Goal: Communication & Community: Answer question/provide support

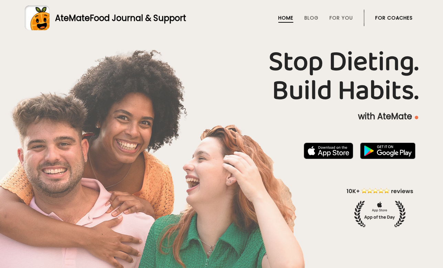
click at [386, 16] on link "For Coaches" at bounding box center [394, 18] width 38 height 6
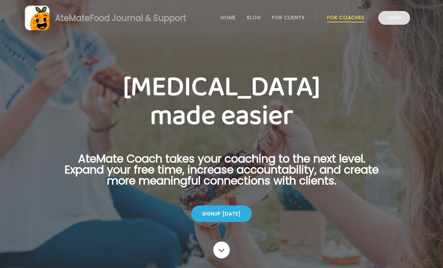
click at [399, 17] on link "Login" at bounding box center [394, 18] width 32 height 14
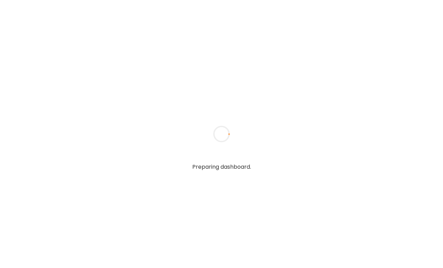
type input "**********"
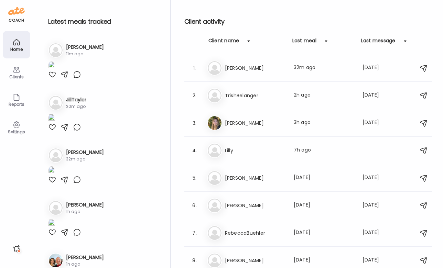
click at [14, 72] on icon at bounding box center [16, 70] width 8 height 8
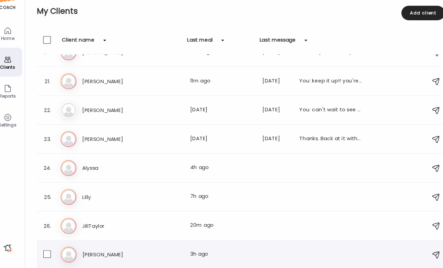
click at [197, 252] on div "Last meal: 3h ago" at bounding box center [220, 256] width 61 height 8
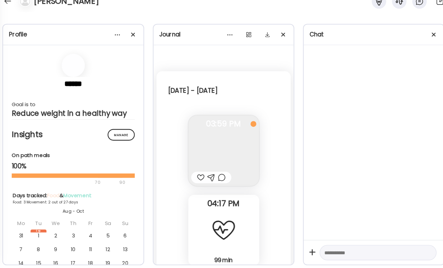
scroll to position [1950, 0]
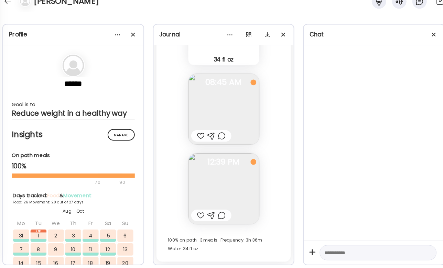
click at [216, 214] on div at bounding box center [219, 218] width 7 height 8
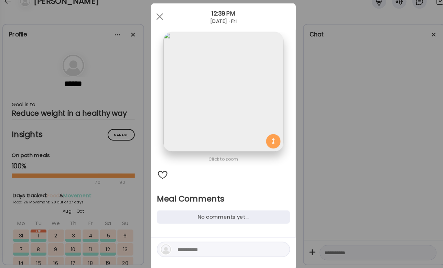
click at [185, 243] on div at bounding box center [221, 250] width 127 height 14
click at [183, 246] on textarea at bounding box center [224, 250] width 93 height 8
type textarea "**********"
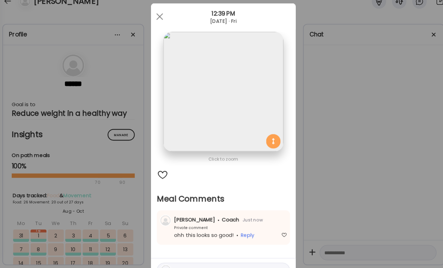
click at [289, 187] on div "Ate Coach Dashboard Wahoo! It’s official Take a moment to set up your Coach Pro…" at bounding box center [221, 134] width 443 height 268
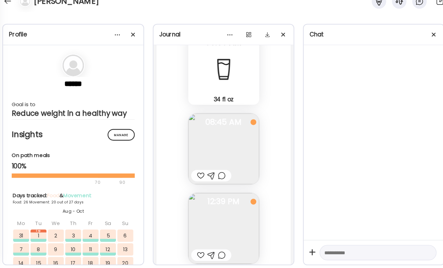
scroll to position [30714, 0]
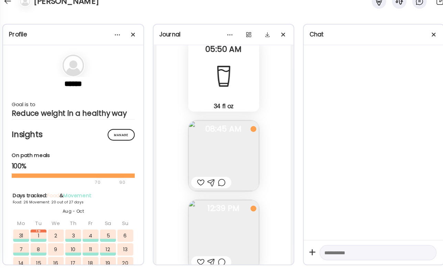
click at [196, 183] on div at bounding box center [199, 187] width 7 height 8
click at [216, 183] on div at bounding box center [219, 187] width 7 height 8
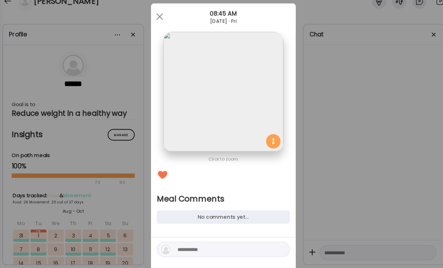
click at [187, 246] on textarea at bounding box center [224, 250] width 93 height 8
type textarea "**********"
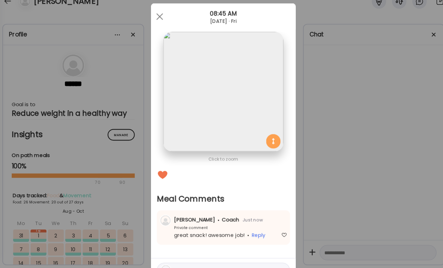
click at [323, 180] on div "Ate Coach Dashboard Wahoo! It’s official Take a moment to set up your Coach Pro…" at bounding box center [221, 134] width 443 height 268
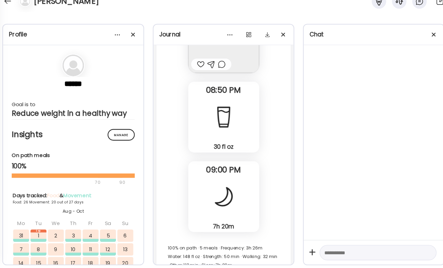
scroll to position [30297, 0]
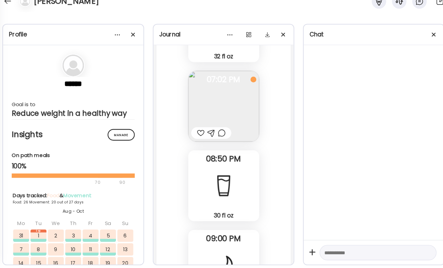
click at [216, 136] on div at bounding box center [219, 140] width 7 height 8
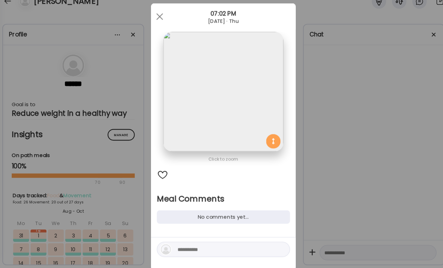
click at [189, 246] on textarea at bounding box center [224, 250] width 93 height 8
type textarea "**********"
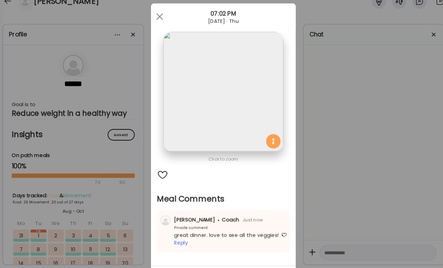
click at [352, 148] on div "Ate Coach Dashboard Wahoo! It’s official Take a moment to set up your Coach Pro…" at bounding box center [221, 134] width 443 height 268
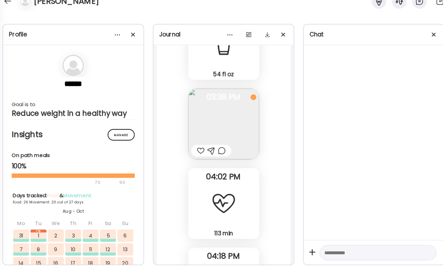
scroll to position [29900, 0]
click at [216, 153] on div at bounding box center [219, 157] width 7 height 8
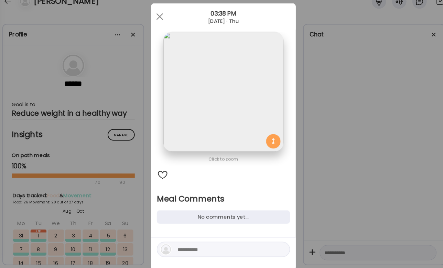
click at [185, 246] on textarea at bounding box center [224, 250] width 93 height 8
type textarea "**********"
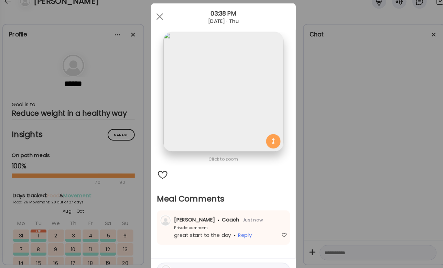
click at [330, 154] on div "Ate Coach Dashboard Wahoo! It’s official Take a moment to set up your Coach Pro…" at bounding box center [221, 134] width 443 height 268
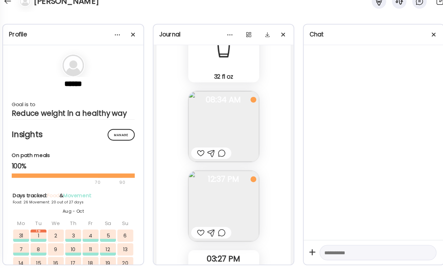
scroll to position [29667, 0]
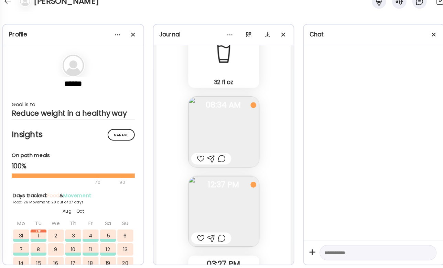
click at [216, 160] on div at bounding box center [219, 164] width 7 height 8
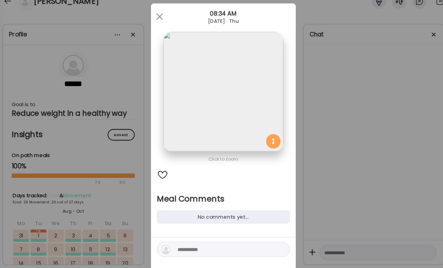
click at [178, 246] on textarea at bounding box center [224, 250] width 93 height 8
type textarea "*"
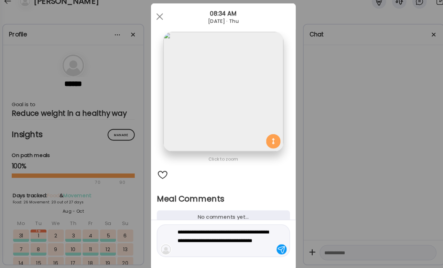
type textarea "**********"
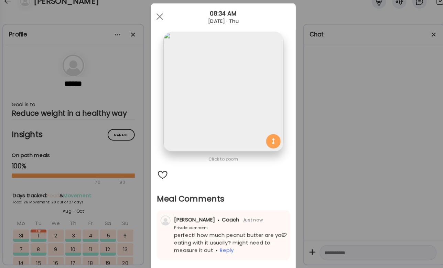
click at [323, 153] on div "Ate Coach Dashboard Wahoo! It’s official Take a moment to set up your Coach Pro…" at bounding box center [221, 134] width 443 height 268
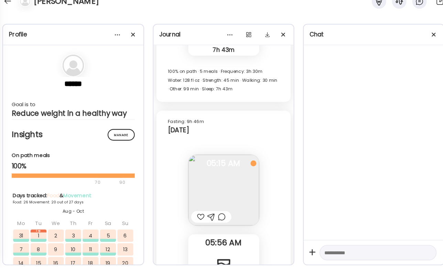
scroll to position [29430, 0]
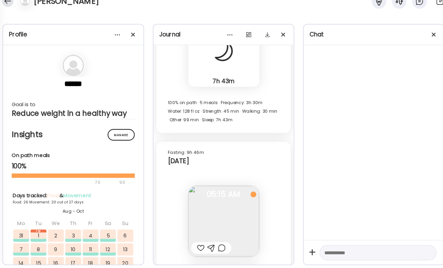
click at [11, 9] on div at bounding box center [16, 14] width 11 height 11
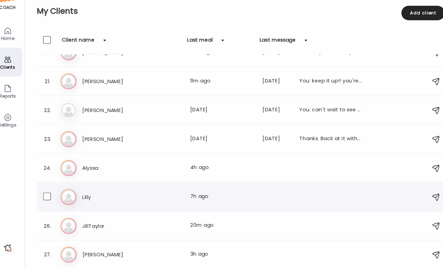
scroll to position [538, 0]
click at [189, 221] on div "Ji JillTaylor Last meal: 20m ago" at bounding box center [239, 228] width 345 height 15
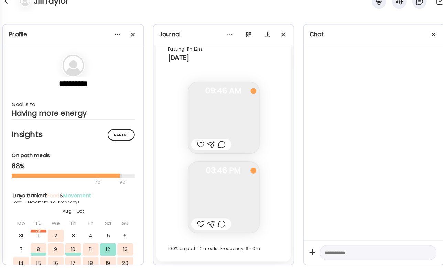
scroll to position [7333, 0]
click at [216, 222] on div at bounding box center [219, 226] width 7 height 8
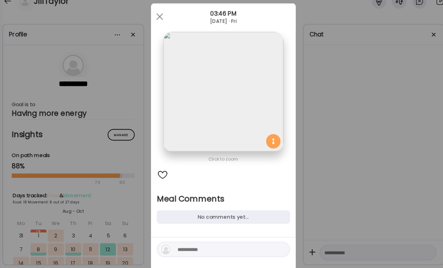
click at [186, 246] on textarea at bounding box center [224, 250] width 93 height 8
click at [187, 246] on textarea at bounding box center [224, 250] width 93 height 8
type textarea "**********"
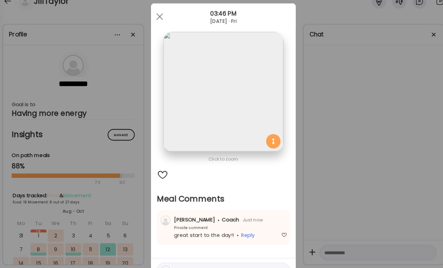
click at [320, 196] on div "Ate Coach Dashboard Wahoo! It’s official Take a moment to set up your Coach Pro…" at bounding box center [221, 134] width 443 height 268
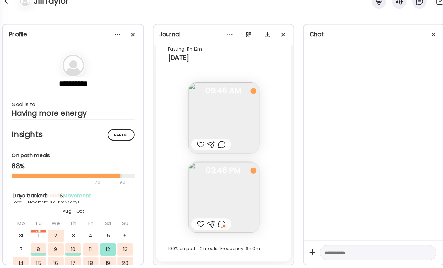
scroll to position [7272, 0]
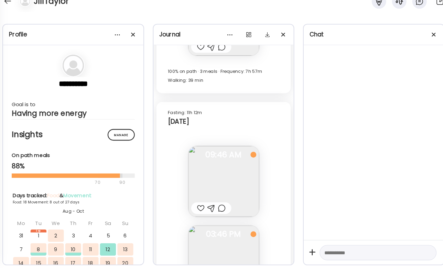
click at [216, 207] on div at bounding box center [219, 211] width 7 height 8
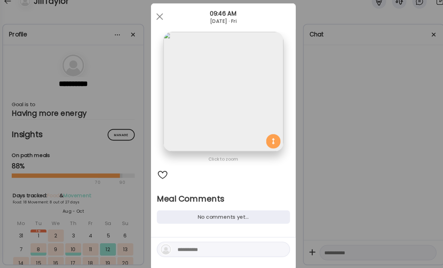
click at [204, 246] on textarea at bounding box center [224, 250] width 93 height 8
type textarea "*"
type textarea "**********"
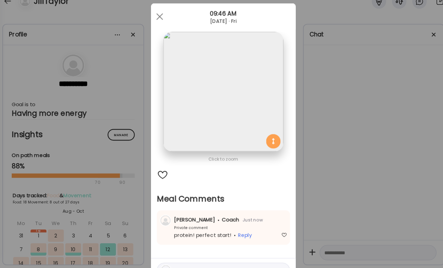
click at [366, 179] on div "Ate Coach Dashboard Wahoo! It’s official Take a moment to set up your Coach Pro…" at bounding box center [221, 134] width 443 height 268
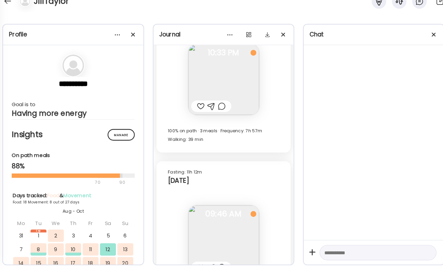
scroll to position [7189, 0]
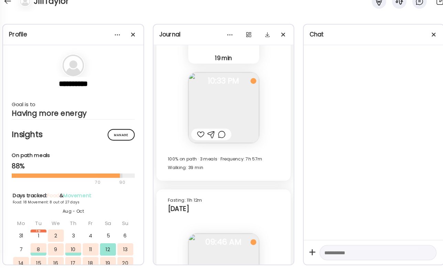
click at [216, 137] on div at bounding box center [219, 141] width 7 height 8
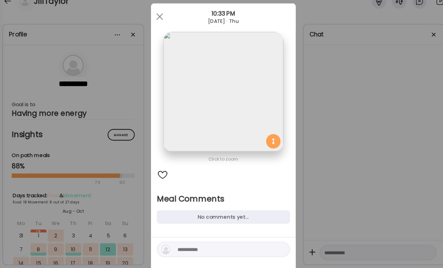
click at [191, 246] on textarea at bounding box center [224, 250] width 93 height 8
type textarea "********"
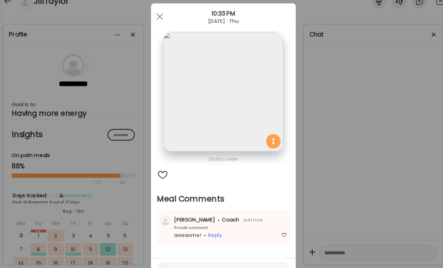
click at [329, 178] on div "Ate Coach Dashboard Wahoo! It’s official Take a moment to set up your Coach Pro…" at bounding box center [221, 134] width 443 height 268
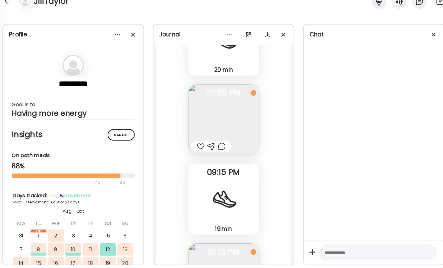
scroll to position [7010, 0]
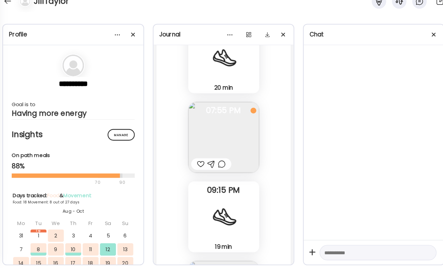
click at [216, 165] on div at bounding box center [219, 169] width 7 height 8
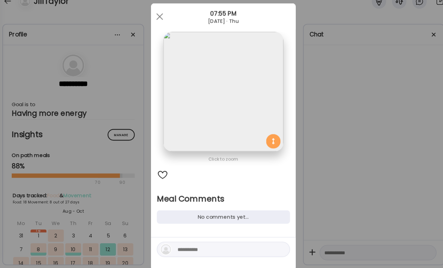
click at [178, 246] on textarea at bounding box center [224, 250] width 93 height 8
type textarea "**********"
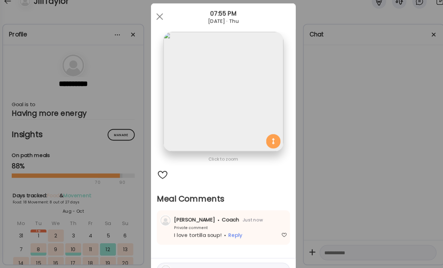
click at [331, 161] on div "Ate Coach Dashboard Wahoo! It’s official Take a moment to set up your Coach Pro…" at bounding box center [221, 134] width 443 height 268
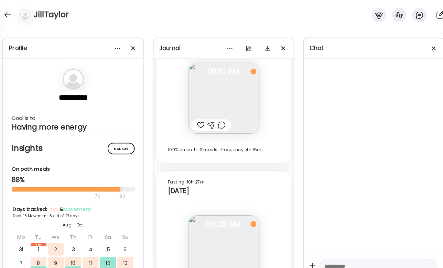
scroll to position [6728, 0]
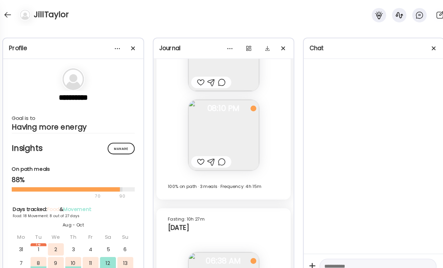
click at [216, 158] on div at bounding box center [219, 154] width 7 height 8
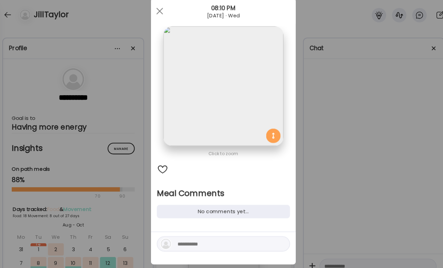
scroll to position [18, 0]
click at [174, 240] on div at bounding box center [222, 236] width 138 height 31
click at [178, 234] on textarea at bounding box center [224, 232] width 93 height 8
click at [154, 10] on div at bounding box center [161, 11] width 14 height 14
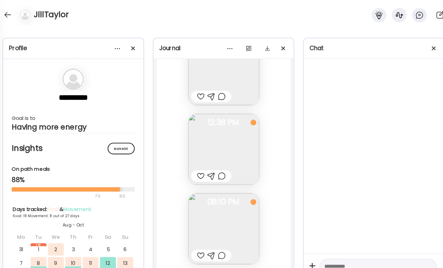
scroll to position [6304, 0]
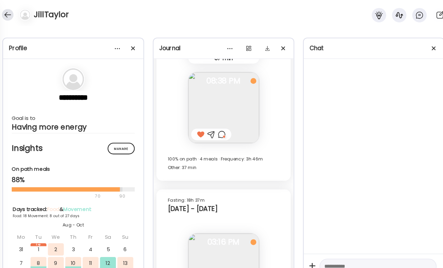
click at [11, 14] on div at bounding box center [16, 14] width 11 height 11
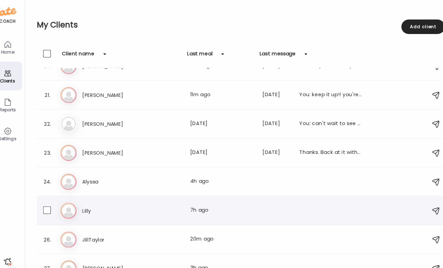
scroll to position [538, 0]
click at [190, 200] on div "Last meal: 7h ago" at bounding box center [220, 200] width 61 height 8
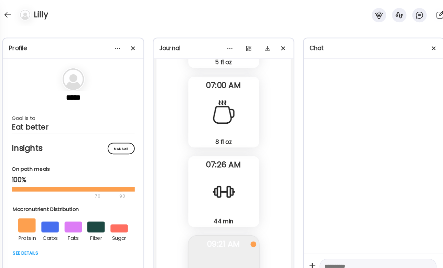
scroll to position [15283, 0]
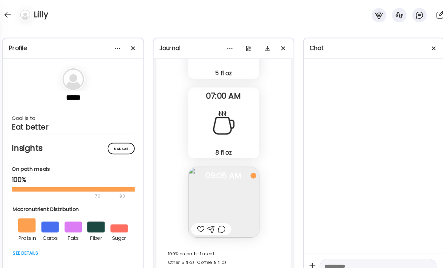
click at [196, 217] on div at bounding box center [199, 218] width 7 height 8
click at [216, 219] on div at bounding box center [219, 218] width 7 height 8
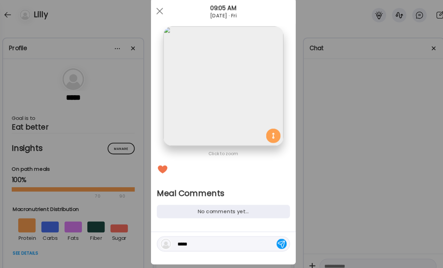
click at [183, 235] on textarea "*****" at bounding box center [224, 232] width 93 height 8
type textarea "*"
type textarea "**********"
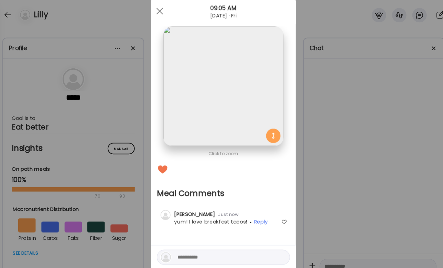
click at [325, 185] on div "Ate Coach Dashboard Wahoo! It’s official Take a moment to set up your Coach Pro…" at bounding box center [221, 134] width 443 height 268
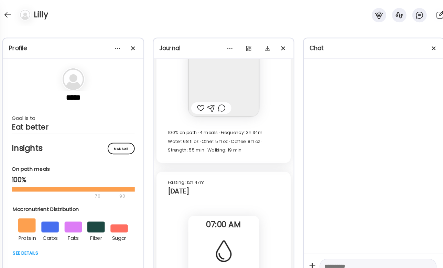
scroll to position [15020, 0]
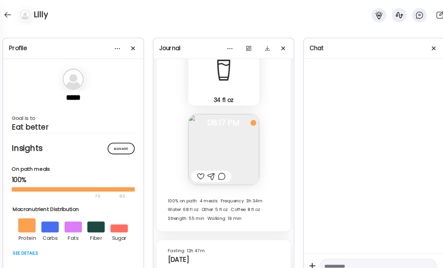
click at [196, 164] on div at bounding box center [199, 168] width 7 height 8
click at [216, 166] on div at bounding box center [219, 168] width 7 height 8
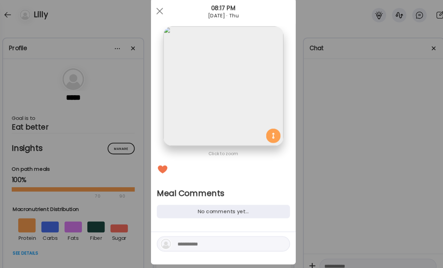
click at [179, 236] on textarea at bounding box center [224, 232] width 93 height 8
type textarea "**********"
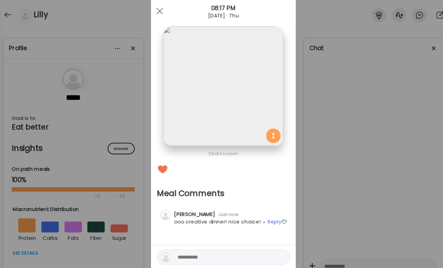
click at [308, 190] on div "Ate Coach Dashboard Wahoo! It’s official Take a moment to set up your Coach Pro…" at bounding box center [221, 134] width 443 height 268
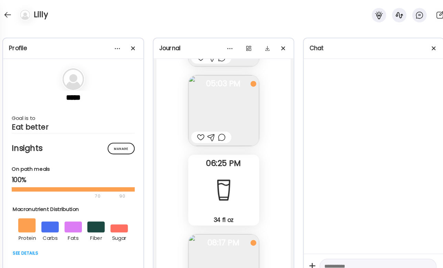
scroll to position [14856, 0]
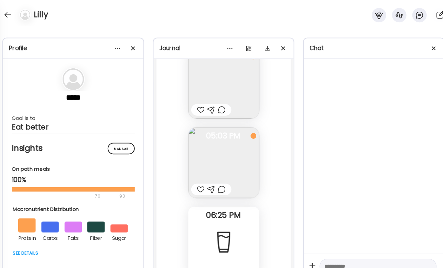
click at [216, 183] on div at bounding box center [219, 180] width 7 height 8
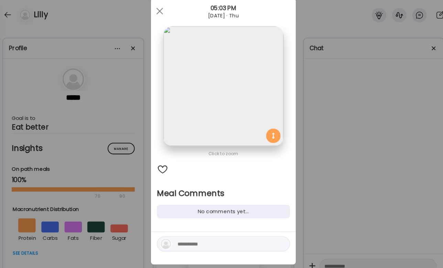
click at [194, 234] on textarea at bounding box center [224, 232] width 93 height 8
type textarea "*"
type textarea "**********"
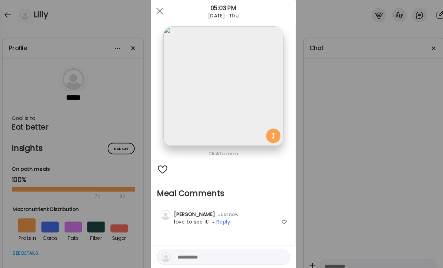
click at [333, 172] on div "Ate Coach Dashboard Wahoo! It’s official Take a moment to set up your Coach Pro…" at bounding box center [221, 134] width 443 height 268
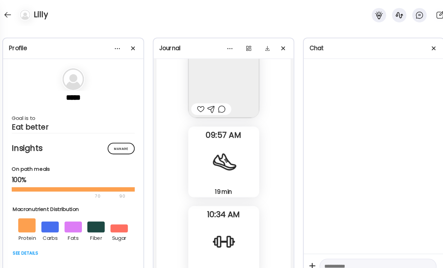
scroll to position [14503, 0]
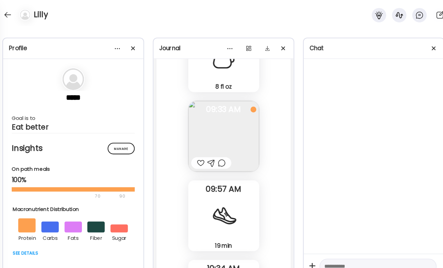
click at [212, 160] on div at bounding box center [210, 155] width 38 height 11
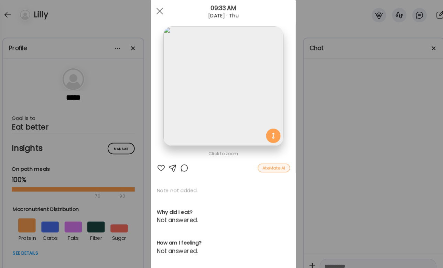
click at [180, 158] on div at bounding box center [184, 160] width 8 height 8
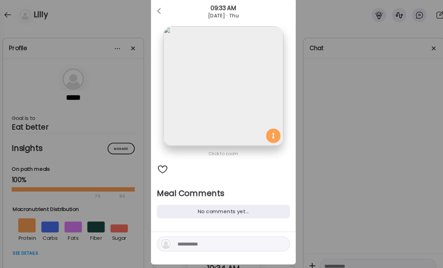
click at [184, 232] on textarea at bounding box center [224, 232] width 93 height 8
type textarea "*"
type textarea "**********"
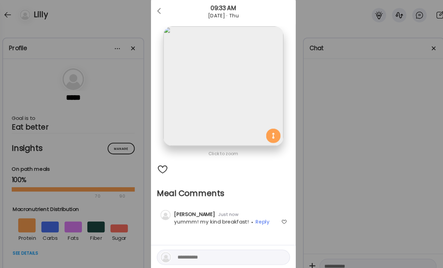
click at [344, 144] on div "Ate Coach Dashboard Wahoo! It’s official Take a moment to set up your Coach Pro…" at bounding box center [221, 134] width 443 height 268
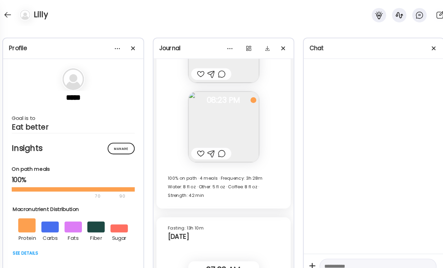
scroll to position [14186, 0]
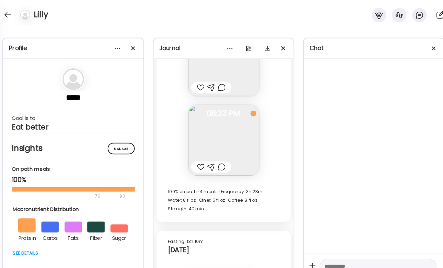
click at [196, 158] on div at bounding box center [199, 159] width 7 height 8
click at [216, 159] on div at bounding box center [219, 159] width 7 height 8
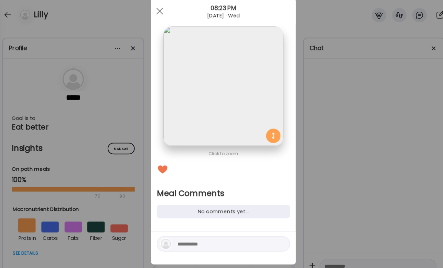
click at [199, 232] on textarea at bounding box center [224, 232] width 93 height 8
type textarea "*"
type textarea "********"
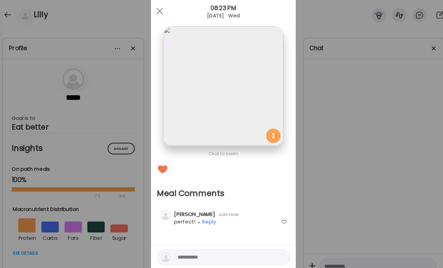
click at [335, 141] on div "Ate Coach Dashboard Wahoo! It’s official Take a moment to set up your Coach Pro…" at bounding box center [221, 134] width 443 height 268
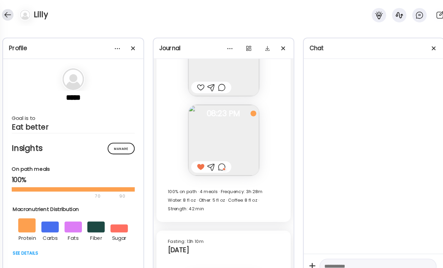
click at [12, 12] on div at bounding box center [16, 14] width 11 height 11
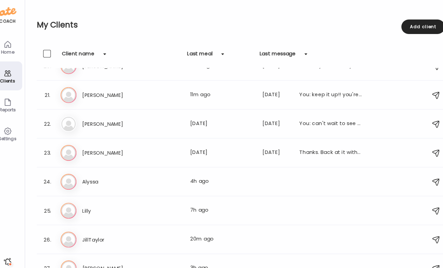
scroll to position [0, 0]
click at [105, 173] on h3 "Alyssa" at bounding box center [117, 173] width 61 height 8
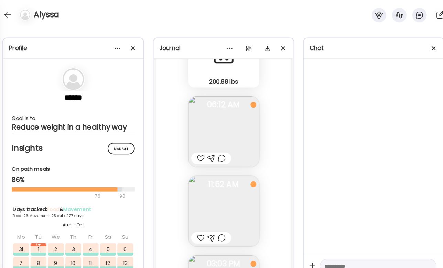
scroll to position [21831, 0]
click at [216, 224] on div at bounding box center [219, 226] width 7 height 8
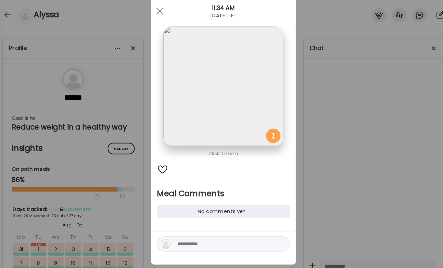
click at [194, 235] on textarea at bounding box center [224, 232] width 93 height 8
type textarea "**********"
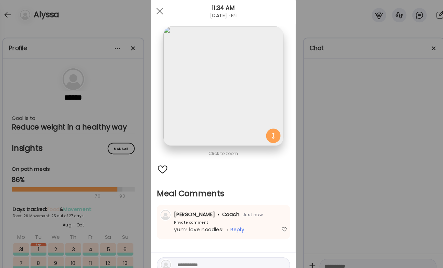
click at [359, 145] on div "Ate Coach Dashboard Wahoo! It’s official Take a moment to set up your Coach Pro…" at bounding box center [221, 134] width 443 height 268
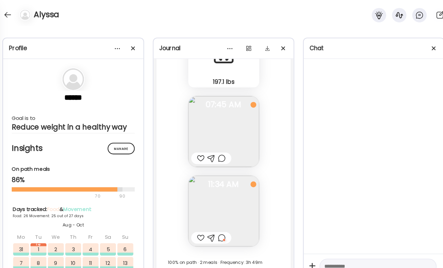
click at [216, 150] on div at bounding box center [219, 151] width 7 height 8
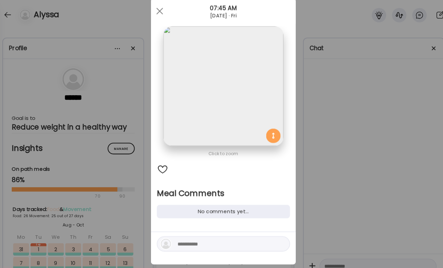
click at [212, 227] on div at bounding box center [221, 232] width 127 height 14
click at [210, 233] on textarea at bounding box center [224, 232] width 93 height 8
type textarea "**********"
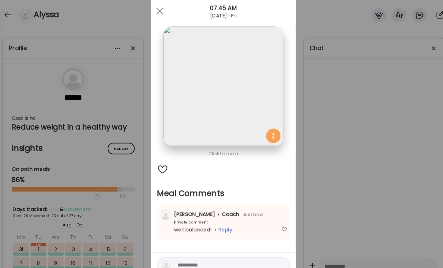
click at [347, 185] on div "Ate Coach Dashboard Wahoo! It’s official Take a moment to set up your Coach Pro…" at bounding box center [221, 134] width 443 height 268
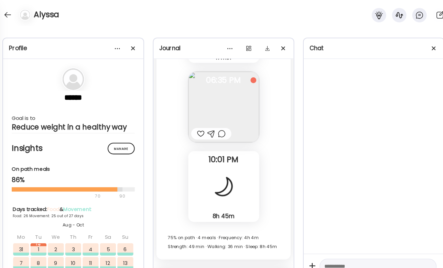
scroll to position [21548, 0]
click at [216, 130] on div at bounding box center [219, 128] width 7 height 8
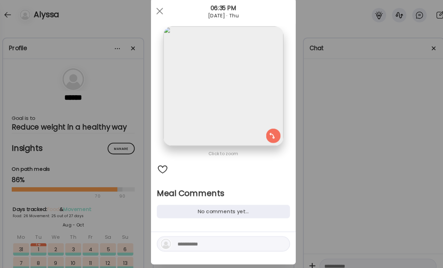
click at [192, 232] on textarea at bounding box center [224, 232] width 93 height 8
type textarea "**********"
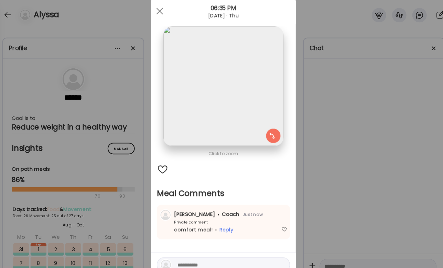
click at [394, 138] on div "Ate Coach Dashboard Wahoo! It’s official Take a moment to set up your Coach Pro…" at bounding box center [221, 134] width 443 height 268
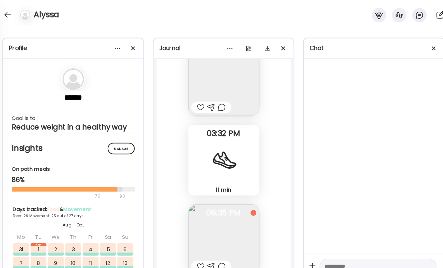
scroll to position [21308, 0]
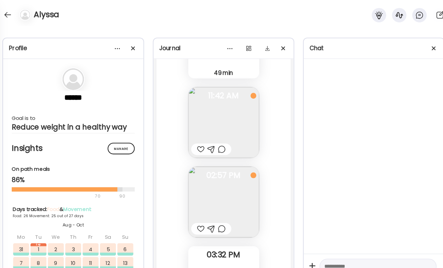
click at [214, 141] on div at bounding box center [210, 142] width 38 height 11
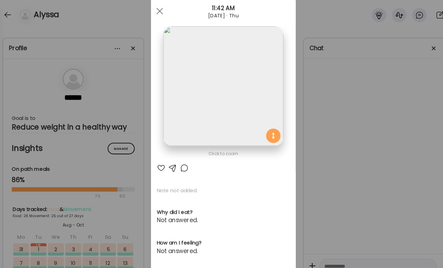
click at [180, 156] on div at bounding box center [184, 160] width 8 height 8
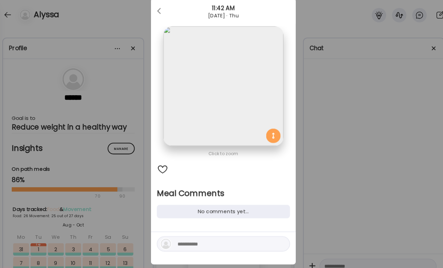
click at [184, 231] on textarea at bounding box center [224, 232] width 93 height 8
type textarea "**********"
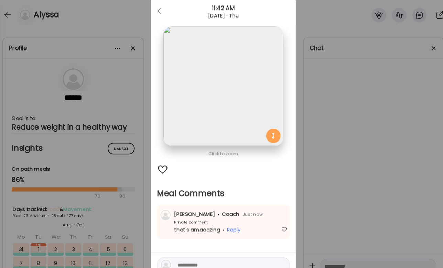
click at [345, 158] on div "Ate Coach Dashboard Wahoo! It’s official Take a moment to set up your Coach Pro…" at bounding box center [221, 134] width 443 height 268
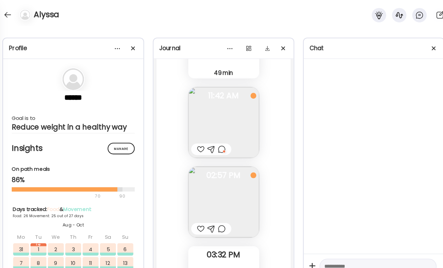
click at [10, 8] on div "Alyssa" at bounding box center [221, 12] width 443 height 25
click at [11, 12] on div at bounding box center [16, 14] width 11 height 11
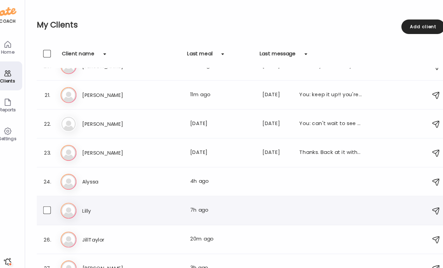
scroll to position [538, 0]
click at [122, 143] on h3 "[PERSON_NAME]" at bounding box center [117, 145] width 61 height 8
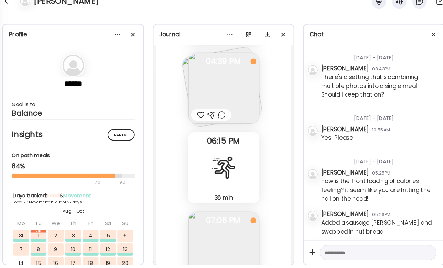
scroll to position [245, 0]
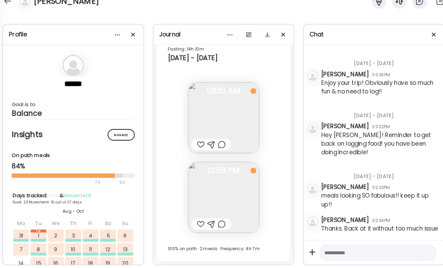
click at [196, 222] on div at bounding box center [199, 226] width 7 height 8
click at [216, 222] on div at bounding box center [219, 226] width 7 height 8
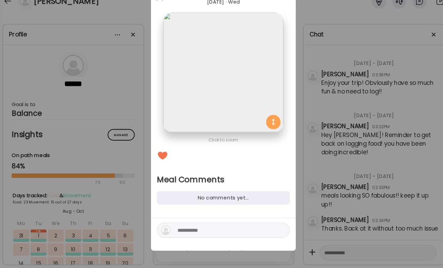
click at [187, 228] on textarea at bounding box center [224, 232] width 93 height 8
type textarea "**********"
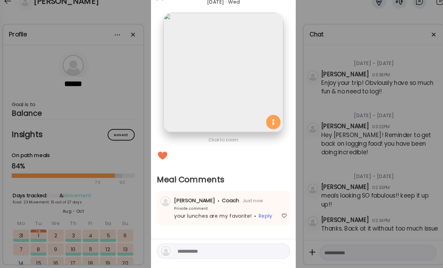
click at [332, 164] on div "Ate Coach Dashboard Wahoo! It’s official Take a moment to set up your Coach Pro…" at bounding box center [221, 134] width 443 height 268
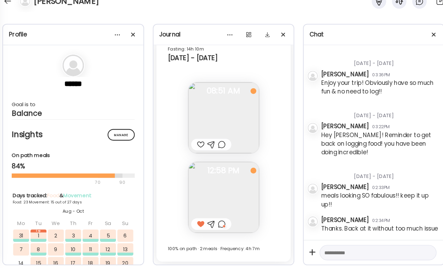
click at [216, 147] on div at bounding box center [219, 151] width 7 height 8
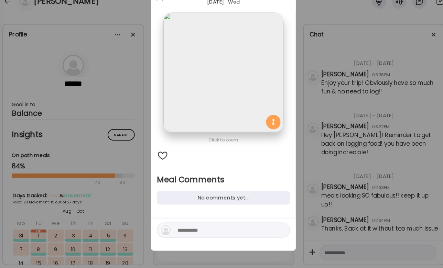
click at [193, 228] on textarea at bounding box center [224, 232] width 93 height 8
type textarea "********"
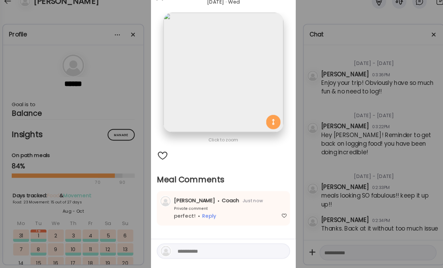
click at [349, 166] on div "Ate Coach Dashboard Wahoo! It’s official Take a moment to set up your Coach Pro…" at bounding box center [221, 134] width 443 height 268
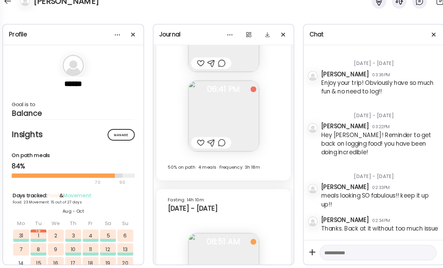
scroll to position [14361, 0]
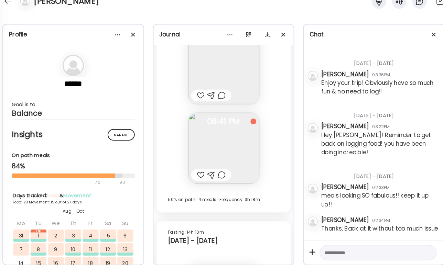
click at [216, 175] on div at bounding box center [219, 179] width 7 height 8
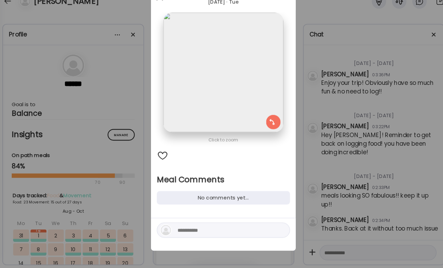
click at [183, 228] on textarea at bounding box center [224, 232] width 93 height 8
type textarea "*"
type textarea "**********"
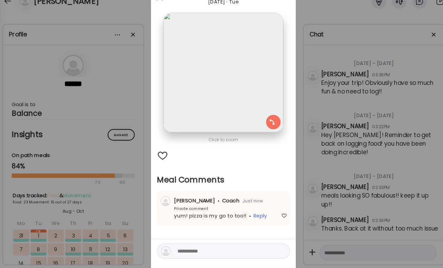
click at [340, 148] on div "Ate Coach Dashboard Wahoo! It’s official Take a moment to set up your Coach Pro…" at bounding box center [221, 134] width 443 height 268
click at [337, 169] on div "[DATE] - [DATE]" at bounding box center [369, 178] width 111 height 18
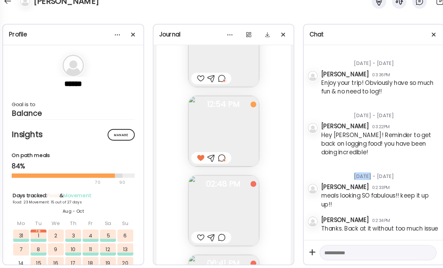
scroll to position [14204, 0]
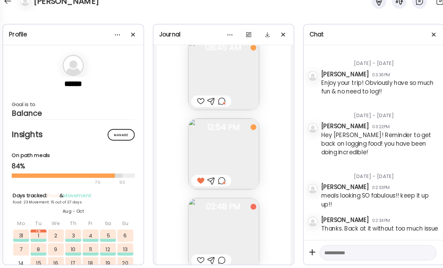
click at [216, 257] on div at bounding box center [219, 261] width 7 height 8
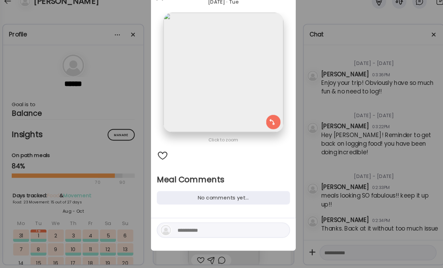
click at [193, 225] on div at bounding box center [221, 232] width 127 height 14
click at [193, 228] on textarea at bounding box center [224, 232] width 93 height 8
type textarea "*"
type textarea "****"
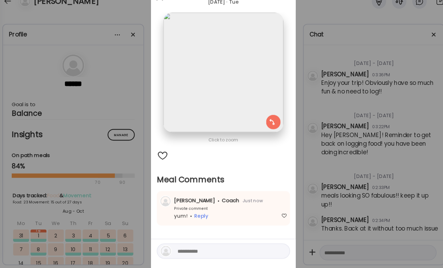
click at [408, 146] on div "Ate Coach Dashboard Wahoo! It’s official Take a moment to set up your Coach Pro…" at bounding box center [221, 134] width 443 height 268
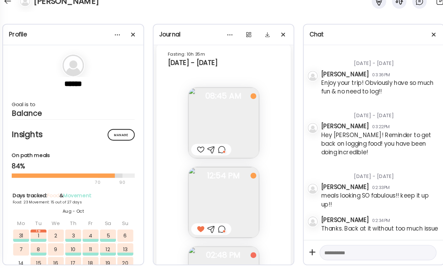
scroll to position [14144, 0]
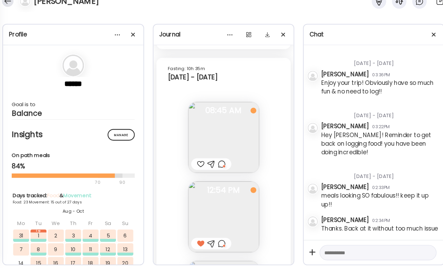
click at [11, 9] on div at bounding box center [16, 14] width 11 height 11
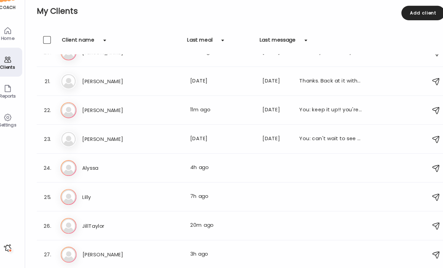
scroll to position [538, 0]
click at [100, 110] on div "An [PERSON_NAME] Last meal: 11m ago Last message: [DATE] You: keep it up!! you'…" at bounding box center [239, 117] width 345 height 15
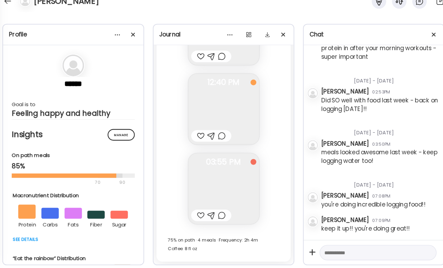
scroll to position [11624, 0]
click at [196, 214] on div at bounding box center [199, 218] width 7 height 8
click at [216, 214] on div at bounding box center [219, 218] width 7 height 8
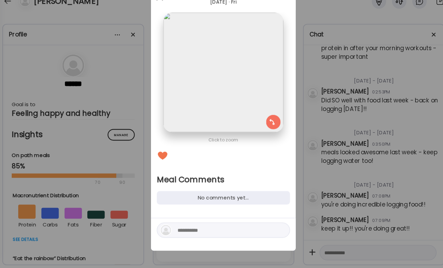
click at [192, 228] on textarea at bounding box center [224, 232] width 93 height 8
type textarea "*"
type textarea "**********"
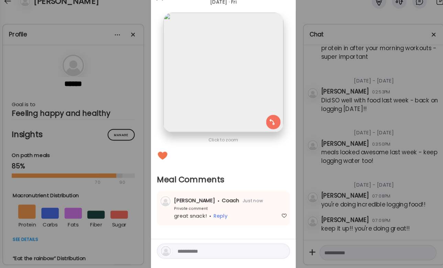
click at [357, 165] on div "Ate Coach Dashboard Wahoo! It’s official Take a moment to set up your Coach Pro…" at bounding box center [221, 134] width 443 height 268
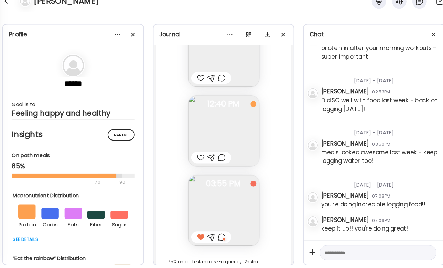
scroll to position [11602, 0]
click at [216, 160] on div at bounding box center [219, 164] width 7 height 8
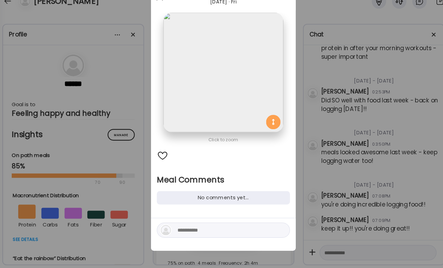
click at [202, 228] on textarea at bounding box center [224, 232] width 93 height 8
type textarea "*"
type textarea "**********"
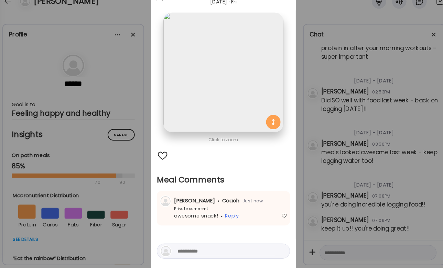
click at [358, 124] on div "Ate Coach Dashboard Wahoo! It’s official Take a moment to set up your Coach Pro…" at bounding box center [221, 134] width 443 height 268
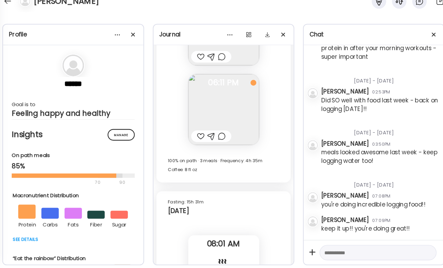
scroll to position [11236, 0]
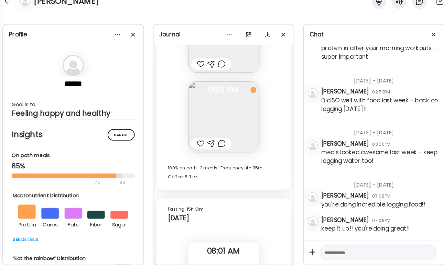
click at [216, 146] on div at bounding box center [219, 150] width 7 height 8
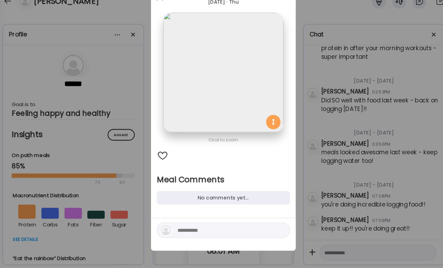
click at [196, 228] on textarea at bounding box center [224, 232] width 93 height 8
type textarea "**********"
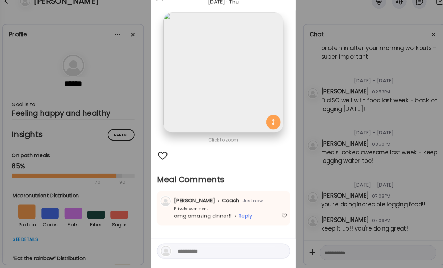
click at [360, 120] on div "Ate Coach Dashboard Wahoo! It’s official Take a moment to set up your Coach Pro…" at bounding box center [221, 134] width 443 height 268
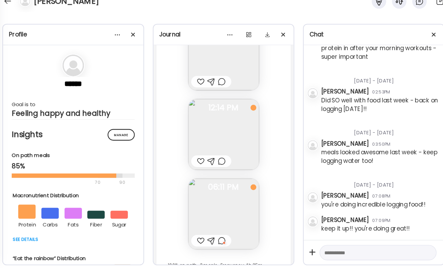
scroll to position [11139, 0]
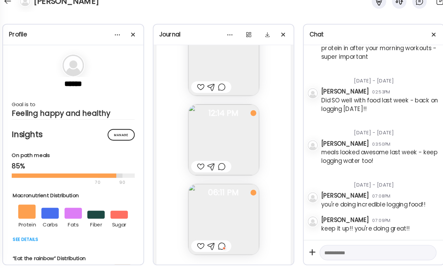
click at [216, 168] on div at bounding box center [219, 172] width 7 height 8
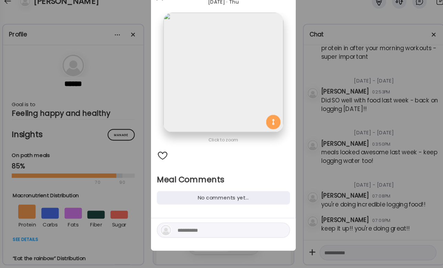
click at [185, 228] on textarea at bounding box center [224, 232] width 93 height 8
type textarea "**********"
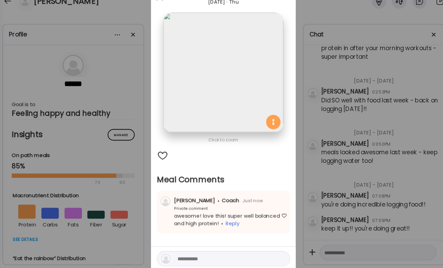
drag, startPoint x: 329, startPoint y: 156, endPoint x: 328, endPoint y: 152, distance: 4.0
click at [329, 156] on div "Ate Coach Dashboard Wahoo! It’s official Take a moment to set up your Coach Pro…" at bounding box center [221, 134] width 443 height 268
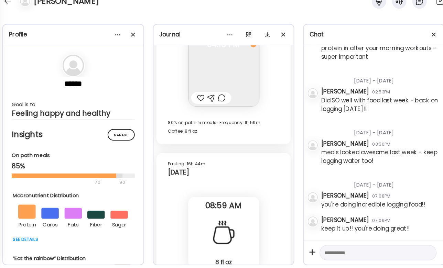
scroll to position [10850, 0]
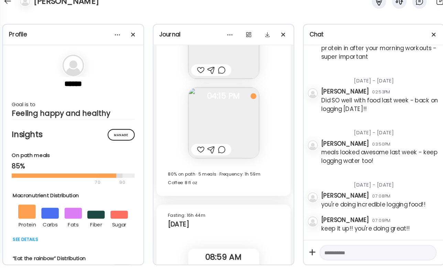
click at [216, 151] on div at bounding box center [219, 155] width 7 height 8
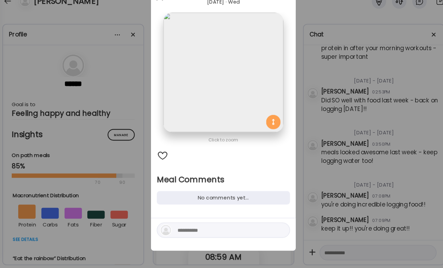
click at [179, 228] on textarea at bounding box center [224, 232] width 93 height 8
type textarea "*"
type textarea "**********"
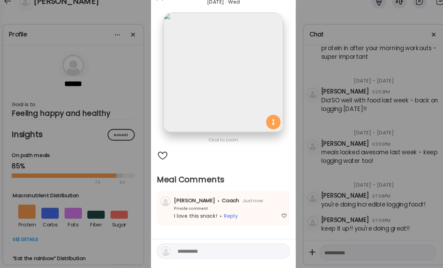
click at [341, 164] on div "Ate Coach Dashboard Wahoo! It’s official Take a moment to set up your Coach Pro…" at bounding box center [221, 134] width 443 height 268
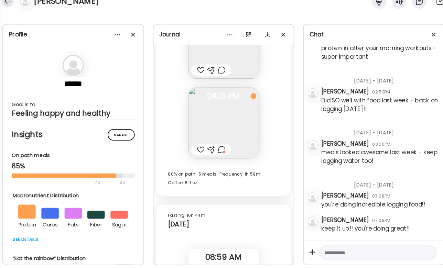
click at [11, 9] on div at bounding box center [16, 14] width 11 height 11
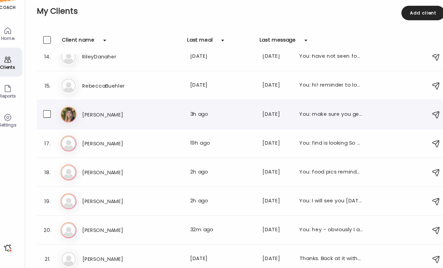
scroll to position [376, 0]
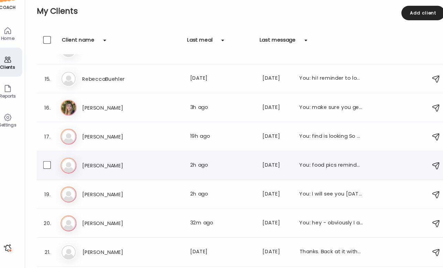
click at [135, 167] on h3 "[PERSON_NAME]" at bounding box center [117, 171] width 61 height 8
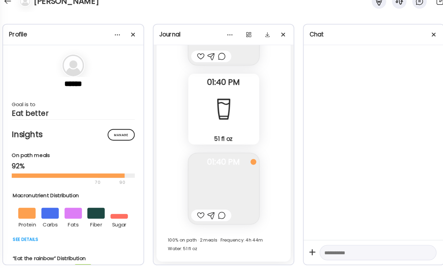
scroll to position [0, 0]
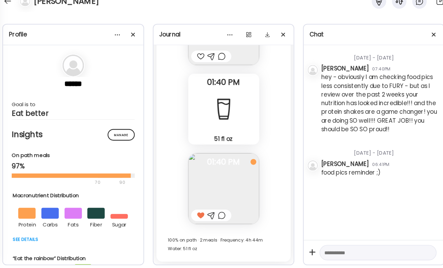
click at [216, 214] on div at bounding box center [219, 218] width 7 height 8
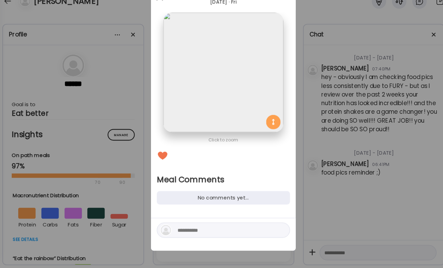
click at [194, 228] on textarea at bounding box center [224, 232] width 93 height 8
type textarea "**********"
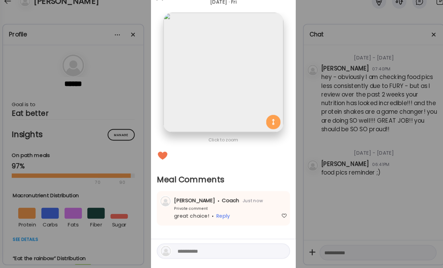
click at [359, 131] on div "Ate Coach Dashboard Wahoo! It’s official Take a moment to set up your Coach Pro…" at bounding box center [221, 134] width 443 height 268
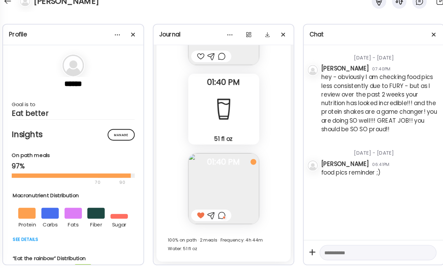
scroll to position [17835, 0]
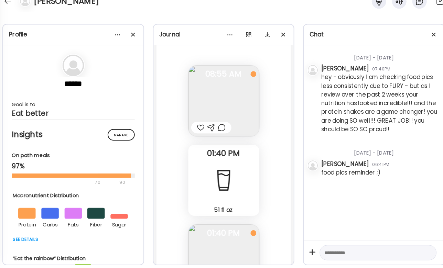
click at [216, 130] on div at bounding box center [219, 134] width 7 height 8
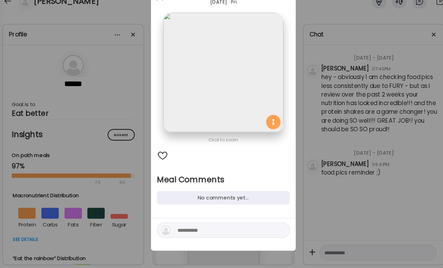
click at [185, 228] on textarea at bounding box center [224, 232] width 93 height 8
type textarea "**********"
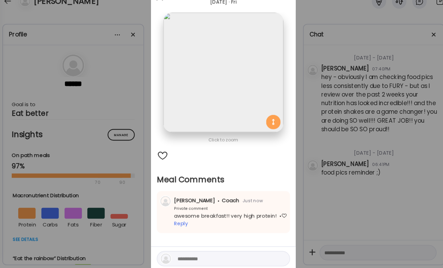
click at [352, 139] on div "Ate Coach Dashboard Wahoo! It’s official Take a moment to set up your Coach Pro…" at bounding box center [221, 134] width 443 height 268
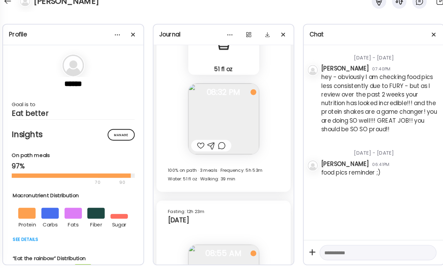
scroll to position [17639, 0]
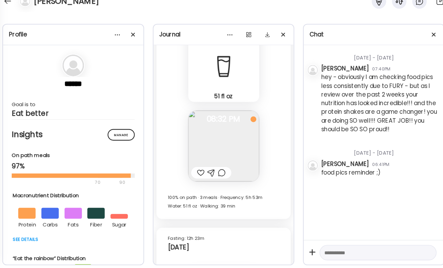
click at [196, 173] on div at bounding box center [199, 177] width 7 height 8
click at [216, 173] on div at bounding box center [219, 177] width 7 height 8
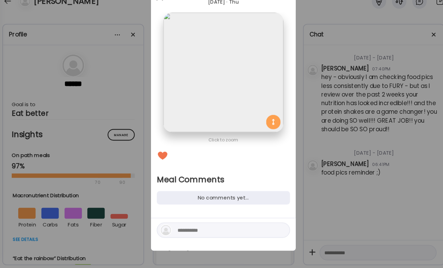
click at [186, 228] on textarea at bounding box center [224, 232] width 93 height 8
type textarea "*"
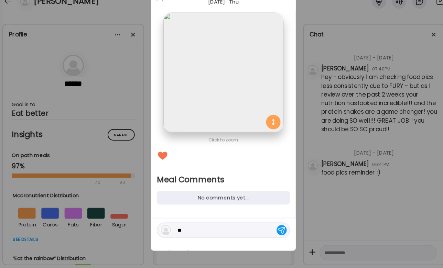
type textarea "*"
type textarea "**********"
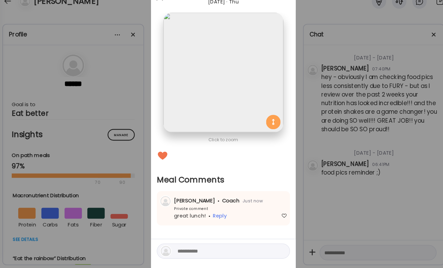
click at [325, 194] on div "Ate Coach Dashboard Wahoo! It’s official Take a moment to set up your Coach Pro…" at bounding box center [221, 134] width 443 height 268
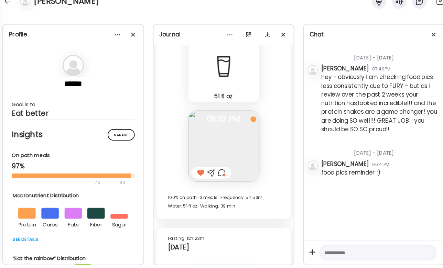
scroll to position [17576, 0]
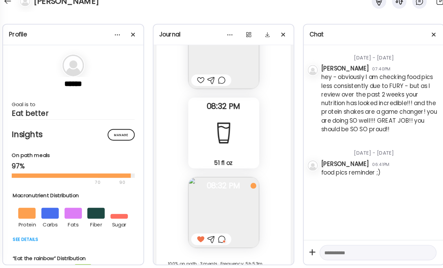
click at [216, 237] on div at bounding box center [219, 241] width 7 height 8
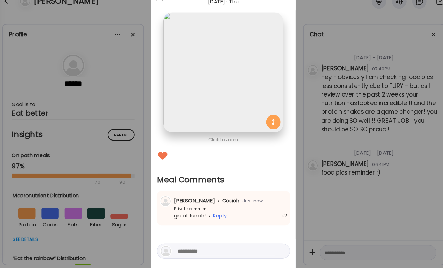
click at [204, 248] on textarea at bounding box center [224, 252] width 93 height 8
type textarea "**********"
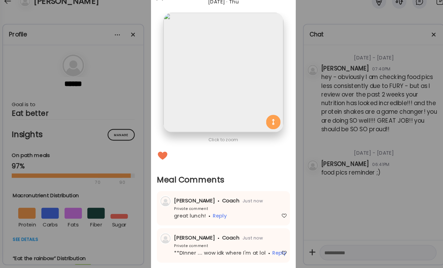
click at [317, 179] on div "Ate Coach Dashboard Wahoo! It’s official Take a moment to set up your Coach Pro…" at bounding box center [221, 134] width 443 height 268
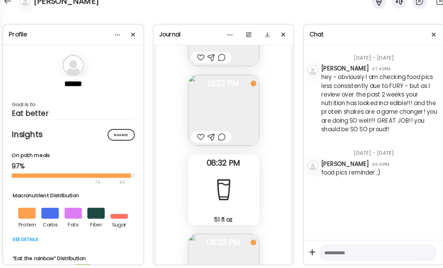
scroll to position [17492, 0]
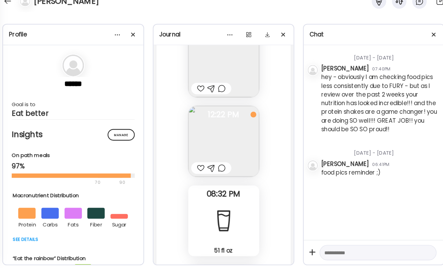
click at [216, 169] on div at bounding box center [219, 173] width 7 height 8
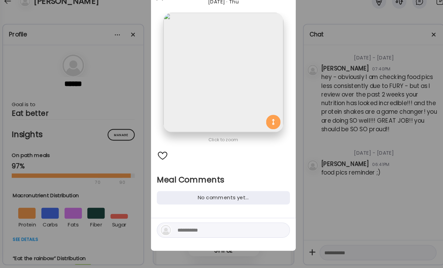
click at [196, 228] on textarea at bounding box center [224, 232] width 93 height 8
type textarea "**********"
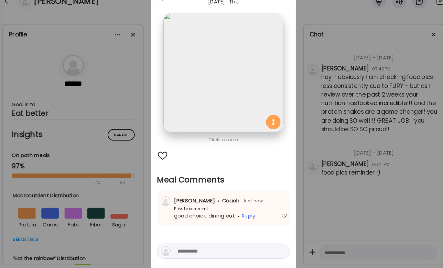
click at [377, 155] on div "Ate Coach Dashboard Wahoo! It’s official Take a moment to set up your Coach Pro…" at bounding box center [221, 134] width 443 height 268
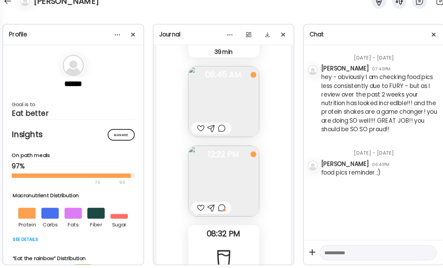
scroll to position [17401, 0]
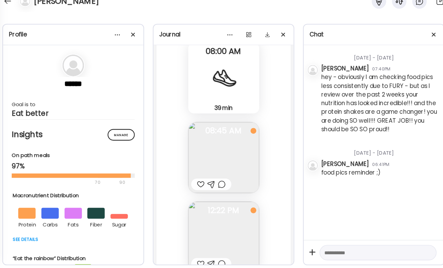
click at [216, 184] on div at bounding box center [219, 188] width 7 height 8
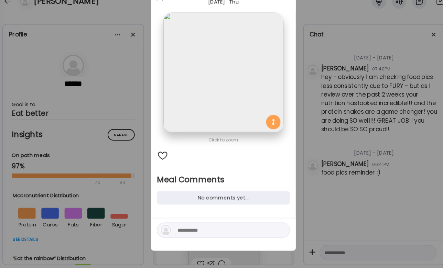
click at [180, 228] on textarea at bounding box center [224, 232] width 93 height 8
type textarea "**********"
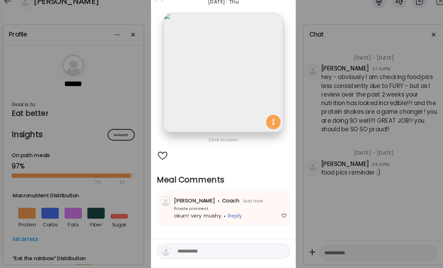
click at [306, 177] on div "Ate Coach Dashboard Wahoo! It’s official Take a moment to set up your Coach Pro…" at bounding box center [221, 134] width 443 height 268
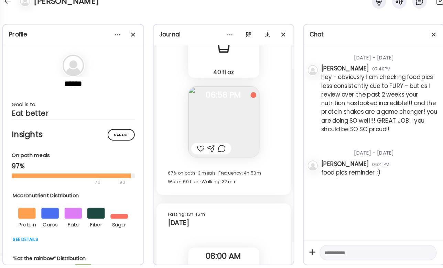
scroll to position [17200, 0]
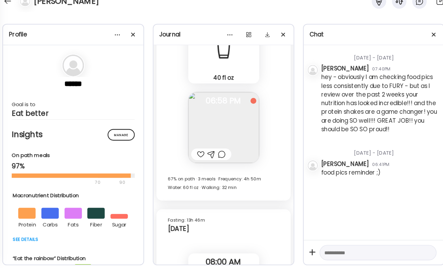
click at [216, 156] on div at bounding box center [219, 160] width 7 height 8
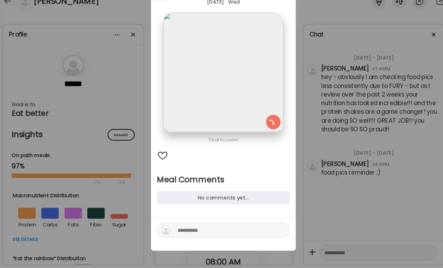
click at [200, 228] on textarea at bounding box center [224, 232] width 93 height 8
type textarea "*"
type textarea "**********"
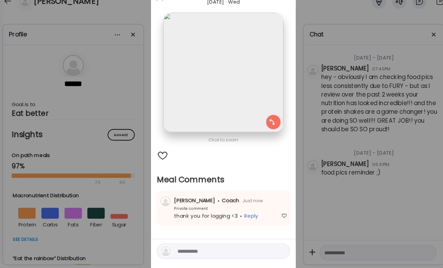
click at [363, 155] on div "Ate Coach Dashboard Wahoo! It’s official Take a moment to set up your Coach Pro…" at bounding box center [221, 134] width 443 height 268
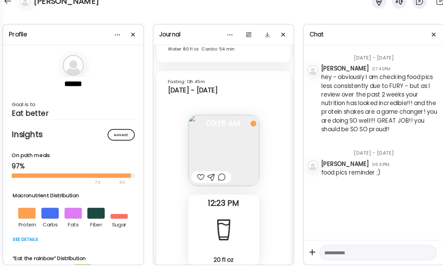
scroll to position [16775, 0]
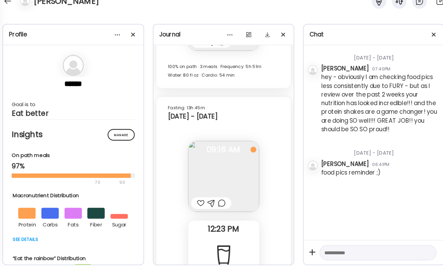
click at [216, 202] on div at bounding box center [219, 206] width 7 height 8
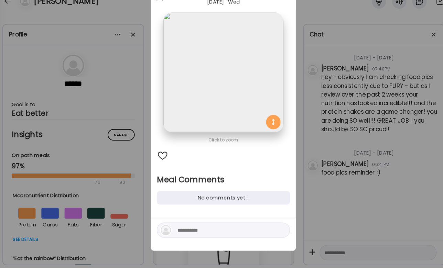
click at [197, 228] on textarea at bounding box center [224, 232] width 93 height 8
type textarea "**********"
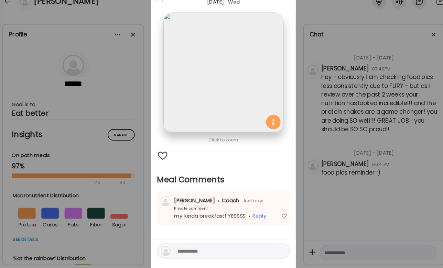
click at [318, 179] on div "Ate Coach Dashboard Wahoo! It’s official Take a moment to set up your Coach Pro…" at bounding box center [221, 134] width 443 height 268
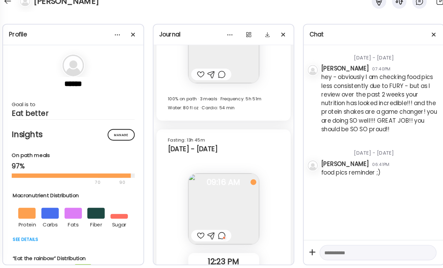
scroll to position [16734, 0]
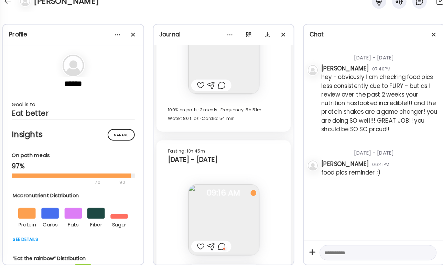
click at [216, 90] on div at bounding box center [219, 94] width 7 height 8
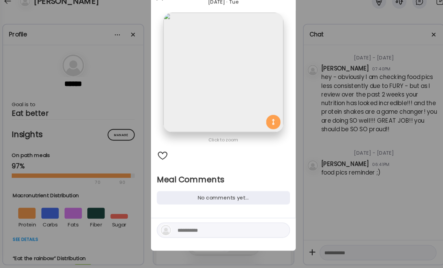
click at [183, 228] on textarea at bounding box center [224, 232] width 93 height 8
type textarea "*****"
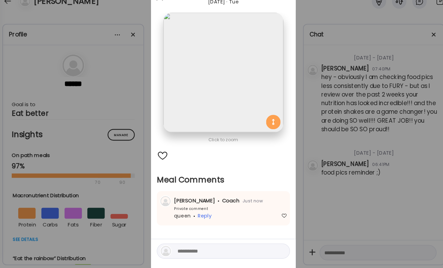
click at [48, 46] on div "Ate Coach Dashboard Wahoo! It’s official Take a moment to set up your Coach Pro…" at bounding box center [221, 134] width 443 height 268
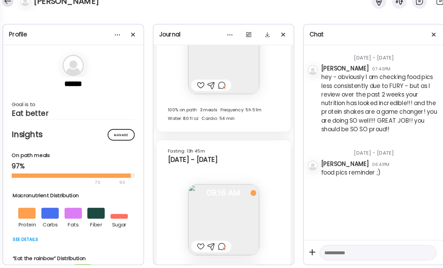
click at [11, 9] on div at bounding box center [16, 14] width 11 height 11
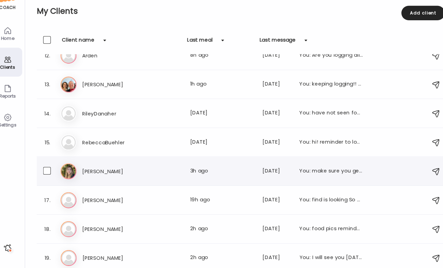
scroll to position [317, 0]
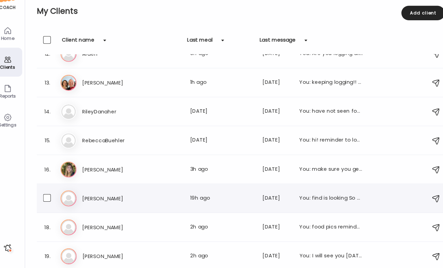
click at [118, 198] on h3 "[PERSON_NAME]" at bounding box center [117, 202] width 61 height 8
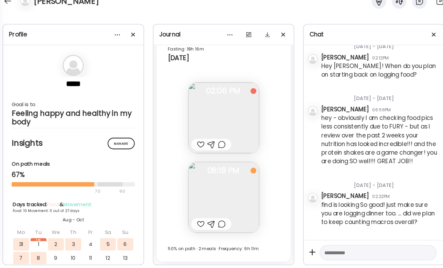
scroll to position [184, 0]
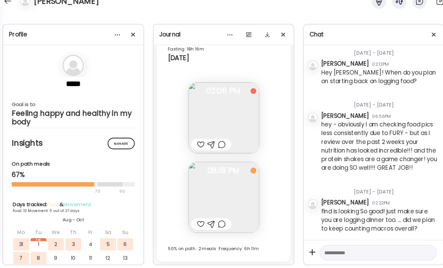
click at [191, 221] on div at bounding box center [210, 226] width 38 height 11
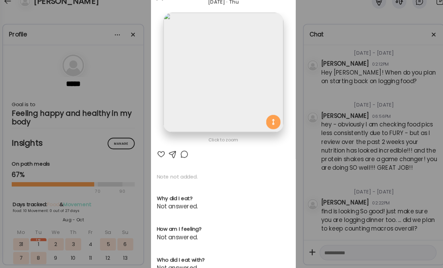
click at [158, 156] on div at bounding box center [162, 160] width 8 height 8
click at [180, 156] on div at bounding box center [184, 160] width 8 height 8
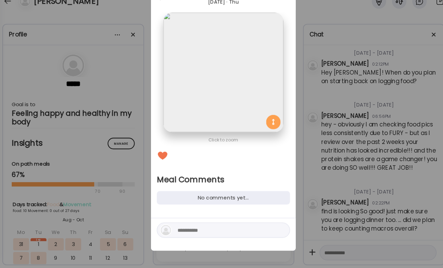
click at [181, 225] on div at bounding box center [221, 232] width 127 height 14
click at [181, 228] on textarea at bounding box center [224, 232] width 93 height 8
type textarea "**********"
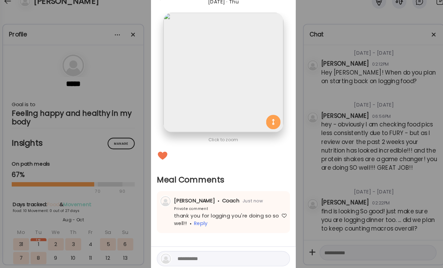
click at [340, 130] on div "Ate Coach Dashboard Wahoo! It’s official Take a moment to set up your Coach Pro…" at bounding box center [221, 134] width 443 height 268
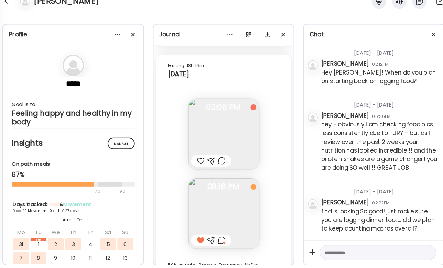
scroll to position [3944, 0]
click at [196, 163] on div at bounding box center [199, 167] width 7 height 8
click at [216, 163] on div at bounding box center [219, 167] width 7 height 8
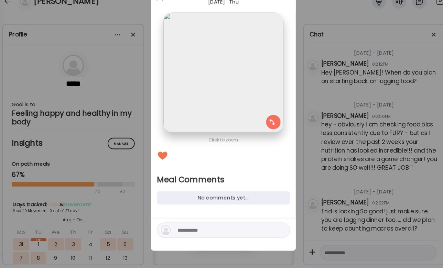
click at [178, 228] on textarea at bounding box center [224, 232] width 93 height 8
type textarea "**********"
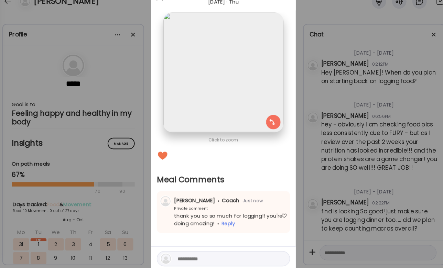
click at [321, 145] on div "Ate Coach Dashboard Wahoo! It’s official Take a moment to set up your Coach Pro…" at bounding box center [221, 134] width 443 height 268
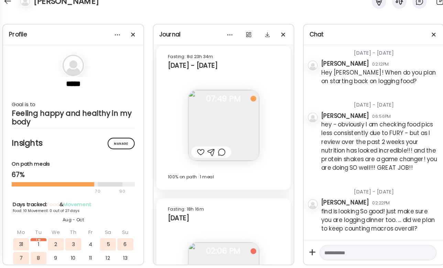
scroll to position [3808, 0]
click at [216, 155] on div at bounding box center [219, 159] width 7 height 8
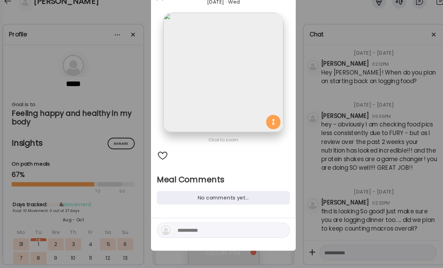
click at [184, 225] on div at bounding box center [221, 232] width 127 height 14
click at [188, 228] on textarea at bounding box center [224, 232] width 93 height 8
type textarea "**********"
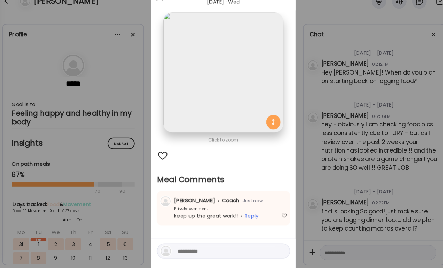
click at [298, 178] on div "Ate Coach Dashboard Wahoo! It’s official Take a moment to set up your Coach Pro…" at bounding box center [221, 134] width 443 height 268
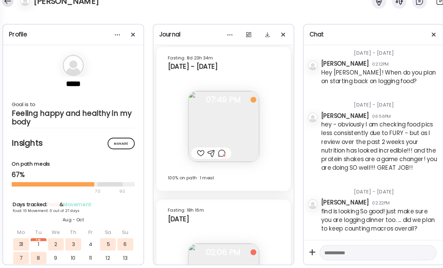
click at [12, 9] on div at bounding box center [16, 14] width 11 height 11
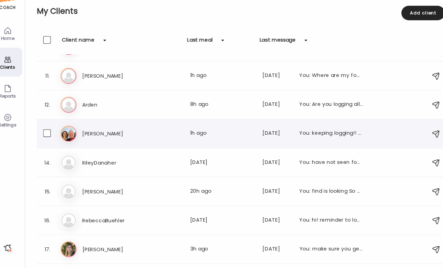
click at [124, 136] on h3 "[PERSON_NAME]" at bounding box center [117, 140] width 61 height 8
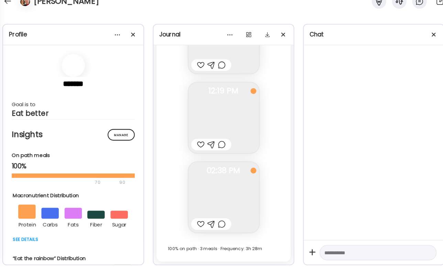
scroll to position [2006, 0]
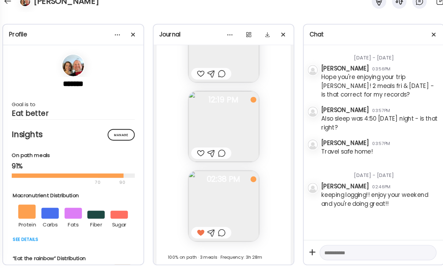
click at [216, 231] on div at bounding box center [219, 235] width 7 height 8
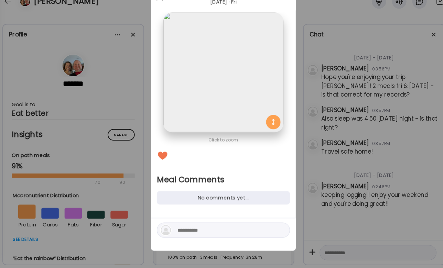
click at [185, 228] on textarea at bounding box center [224, 232] width 93 height 8
type textarea "**********"
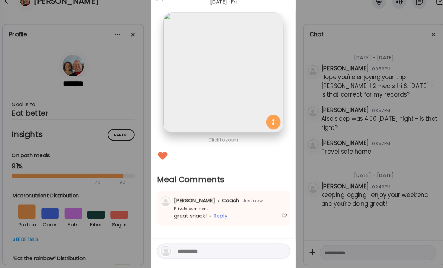
click at [375, 151] on div "Ate Coach Dashboard Wahoo! It’s official Take a moment to set up your Coach Pro…" at bounding box center [221, 134] width 443 height 268
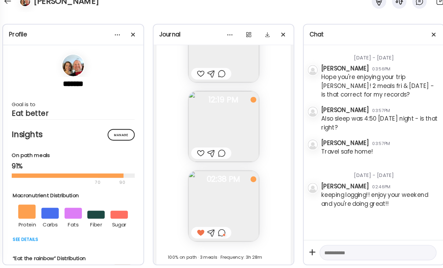
click at [216, 155] on div at bounding box center [219, 159] width 7 height 8
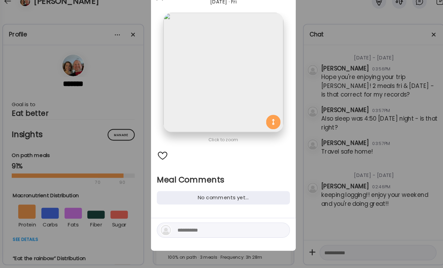
click at [205, 228] on textarea at bounding box center [224, 232] width 93 height 8
type textarea "**********"
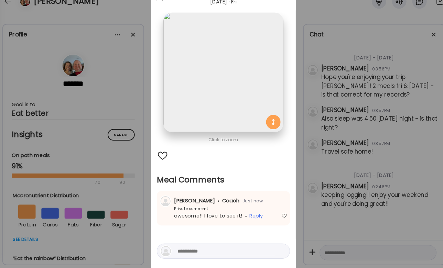
click at [323, 178] on div "Ate Coach Dashboard Wahoo! It’s official Take a moment to set up your Coach Pro…" at bounding box center [221, 134] width 443 height 268
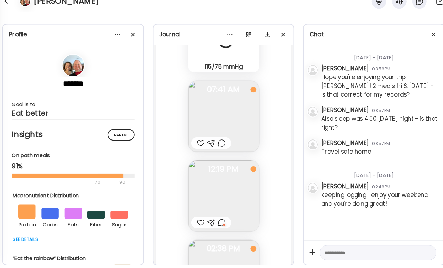
scroll to position [18110, 0]
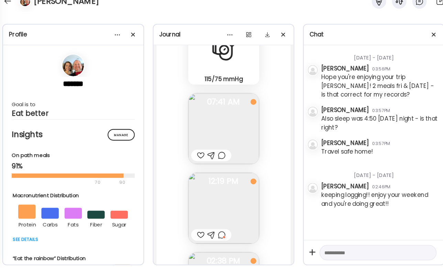
click at [216, 157] on div at bounding box center [219, 161] width 7 height 8
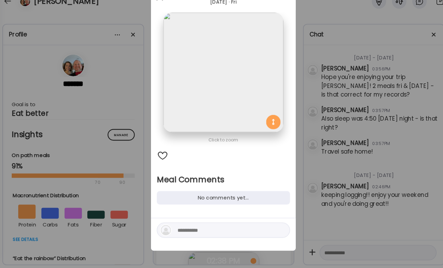
click at [210, 228] on textarea at bounding box center [224, 232] width 93 height 8
type textarea "**********"
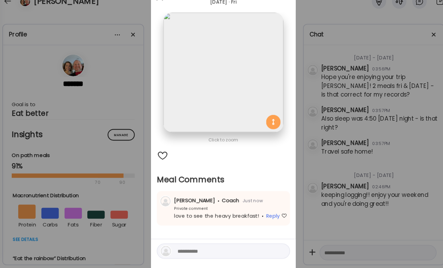
click at [360, 119] on div "Ate Coach Dashboard Wahoo! It’s official Take a moment to set up your Coach Pro…" at bounding box center [221, 134] width 443 height 268
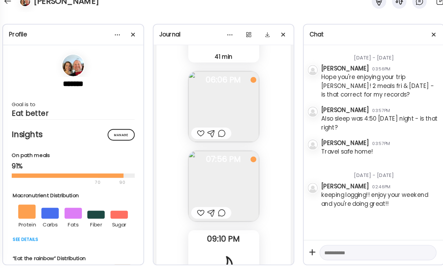
scroll to position [17743, 0]
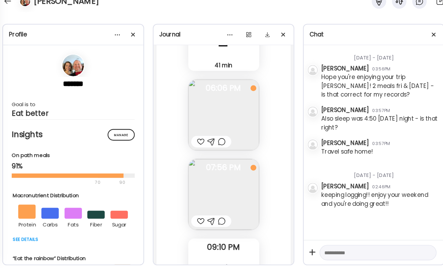
click at [191, 218] on div at bounding box center [210, 223] width 38 height 11
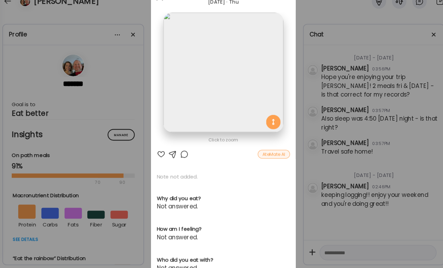
click at [321, 111] on div "Ate Coach Dashboard Wahoo! It’s official Take a moment to set up your Coach Pro…" at bounding box center [221, 134] width 443 height 268
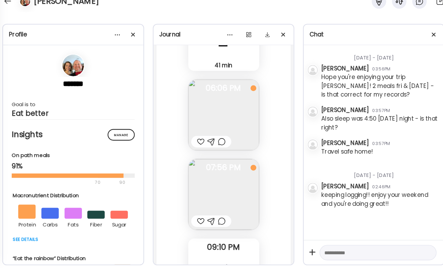
click at [215, 142] on div at bounding box center [210, 147] width 38 height 11
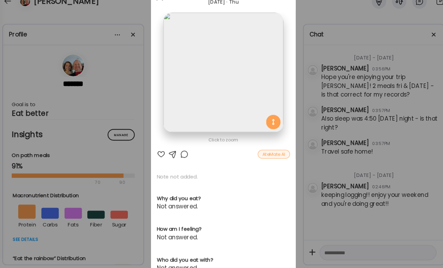
click at [180, 156] on div at bounding box center [184, 160] width 8 height 8
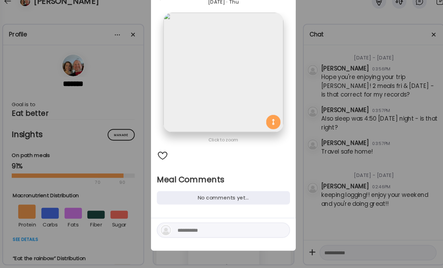
click at [198, 228] on textarea at bounding box center [224, 232] width 93 height 8
type textarea "**********"
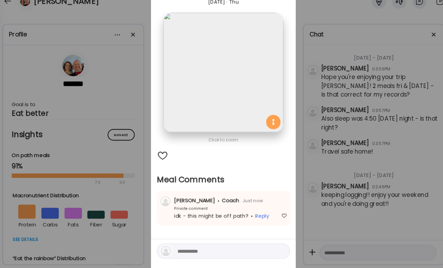
click at [321, 190] on div "Ate Coach Dashboard Wahoo! It’s official Take a moment to set up your Coach Pro…" at bounding box center [221, 134] width 443 height 268
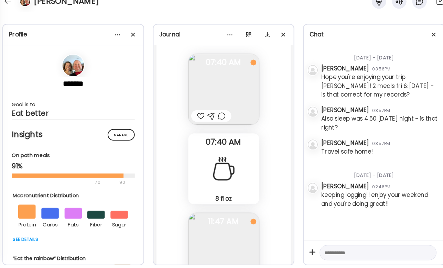
scroll to position [17439, 0]
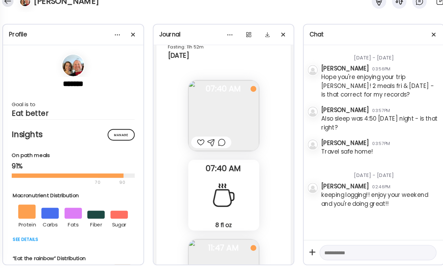
click at [11, 9] on div at bounding box center [16, 14] width 11 height 11
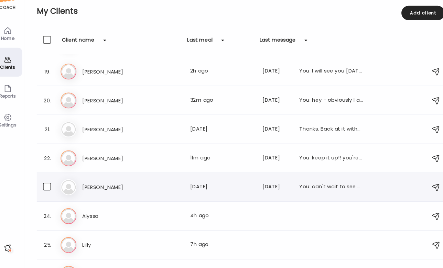
scroll to position [493, 0]
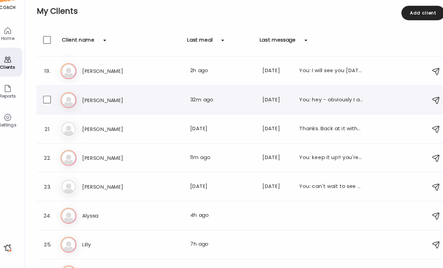
click at [150, 105] on div "20. Mi [PERSON_NAME] Last meal: 32m ago Last message: [DATE] You: hey - obvious…" at bounding box center [238, 109] width 388 height 28
click at [137, 101] on div "Mi [PERSON_NAME] Last meal: 32m ago Last message: [DATE] You: hey - obviously I…" at bounding box center [239, 108] width 345 height 15
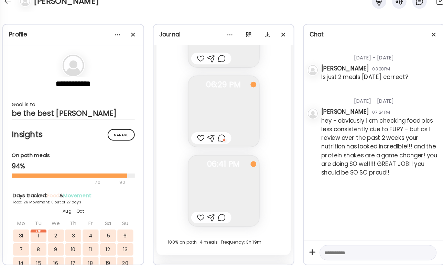
scroll to position [10601, 0]
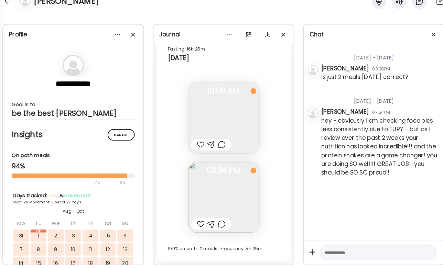
click at [196, 222] on div at bounding box center [199, 226] width 7 height 8
click at [216, 222] on div at bounding box center [219, 226] width 7 height 8
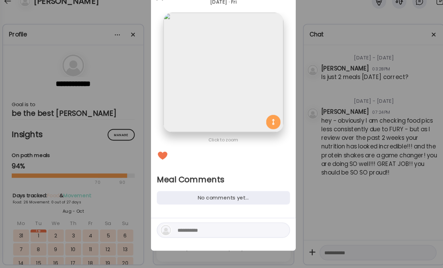
click at [185, 228] on textarea at bounding box center [224, 232] width 93 height 8
type textarea "**********"
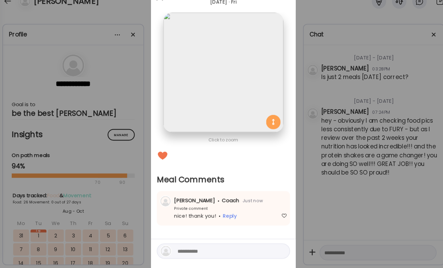
click at [338, 161] on div "Ate Coach Dashboard Wahoo! It’s official Take a moment to set up your Coach Pro…" at bounding box center [221, 134] width 443 height 268
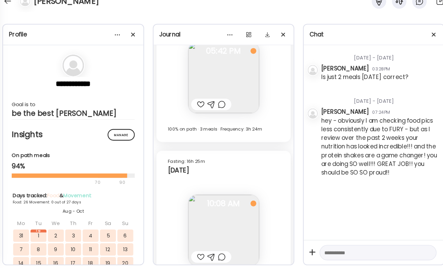
scroll to position [10460, 0]
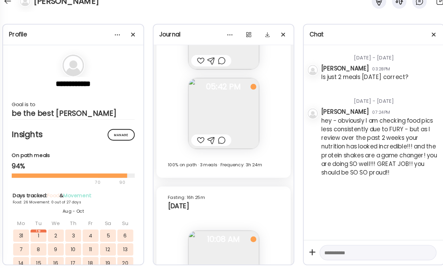
click at [216, 142] on div at bounding box center [219, 146] width 7 height 8
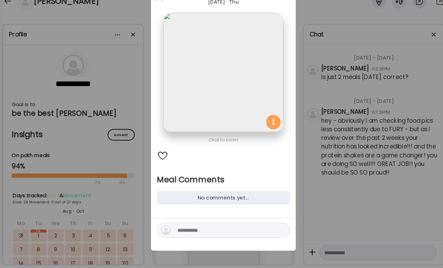
click at [179, 228] on textarea at bounding box center [224, 232] width 93 height 8
type textarea "**********"
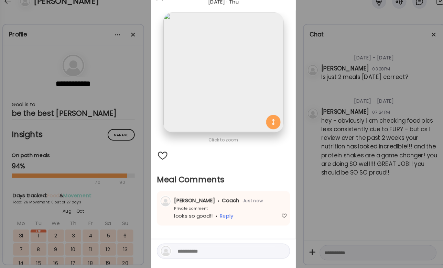
click at [282, 199] on div "Ate Coach Dashboard Wahoo! It’s official Take a moment to set up your Coach Pro…" at bounding box center [221, 134] width 443 height 268
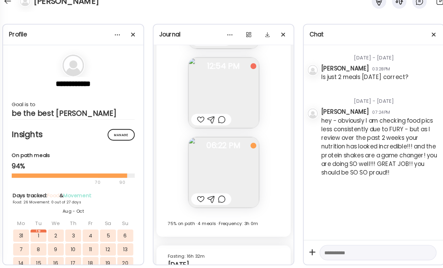
scroll to position [10102, 0]
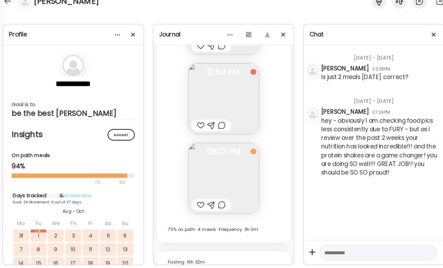
click at [216, 128] on div at bounding box center [219, 132] width 7 height 8
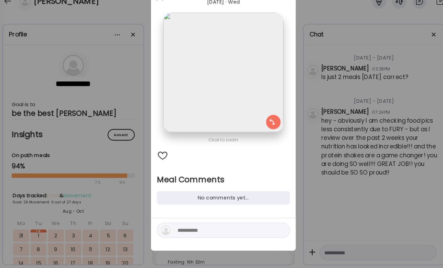
click at [183, 228] on textarea at bounding box center [224, 232] width 93 height 8
type textarea "**********"
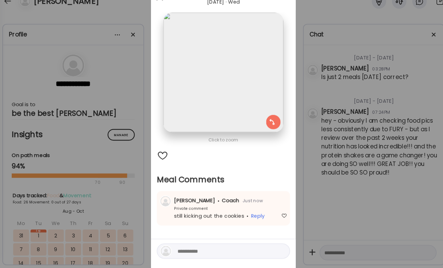
click at [345, 141] on div "Ate Coach Dashboard Wahoo! It’s official Take a moment to set up your Coach Pro…" at bounding box center [221, 134] width 443 height 268
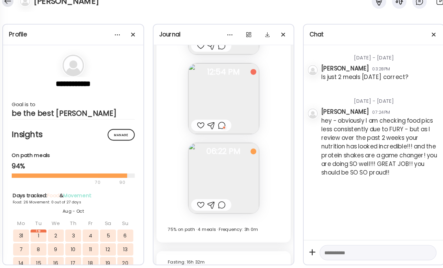
click at [11, 9] on div at bounding box center [16, 14] width 11 height 11
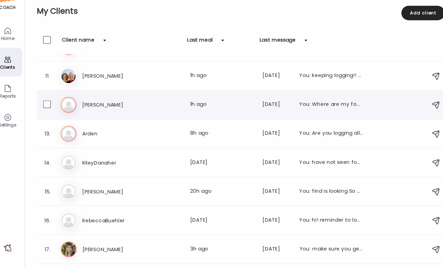
click at [157, 108] on div "12. Ka [PERSON_NAME] Last meal: 1h ago Last message: [DATE] You: Where are my f…" at bounding box center [238, 113] width 388 height 28
click at [179, 133] on div "Ar Arden Last meal: 8h ago Last message: [DATE] You: Are you logging all of you…" at bounding box center [239, 140] width 345 height 15
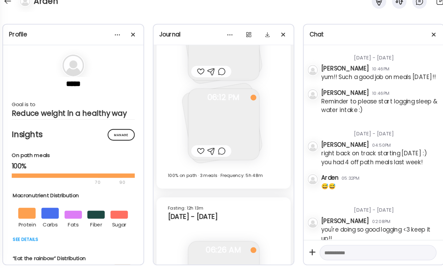
scroll to position [8122, 0]
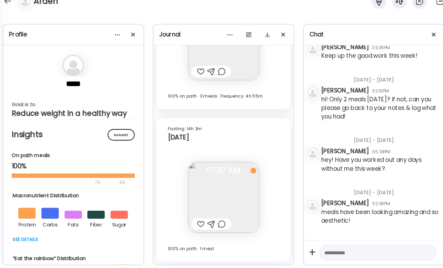
click at [196, 222] on div at bounding box center [199, 226] width 7 height 8
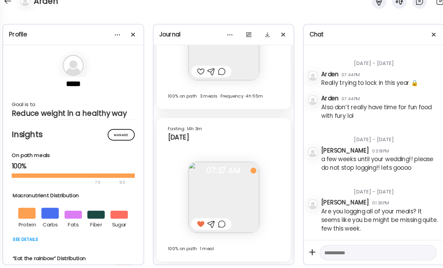
scroll to position [857, 0]
click at [216, 222] on div at bounding box center [219, 226] width 7 height 8
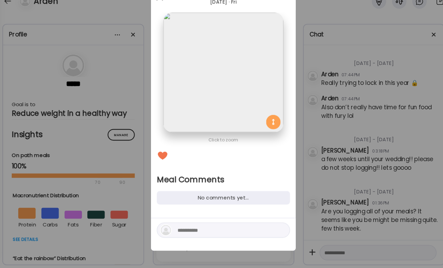
click at [201, 228] on textarea at bounding box center [224, 232] width 93 height 8
type textarea "**********"
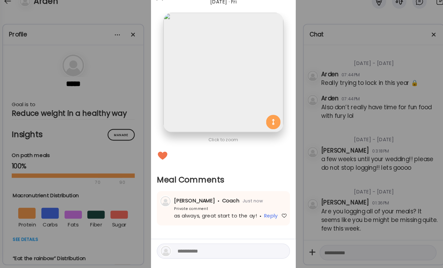
click at [207, 245] on div at bounding box center [221, 252] width 127 height 14
click at [200, 248] on textarea at bounding box center [224, 252] width 93 height 8
type textarea "****"
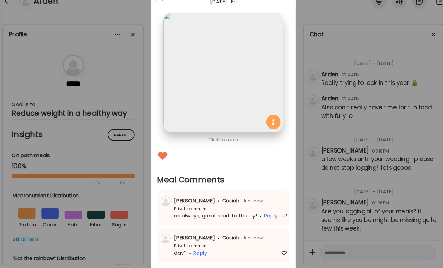
click at [316, 199] on div "Ate Coach Dashboard Wahoo! It’s official Take a moment to set up your Coach Pro…" at bounding box center [221, 134] width 443 height 268
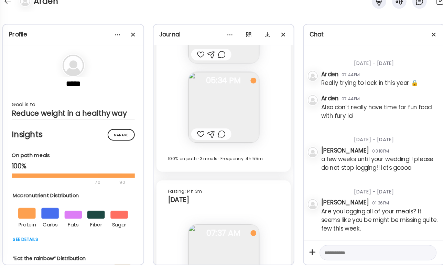
scroll to position [8050, 0]
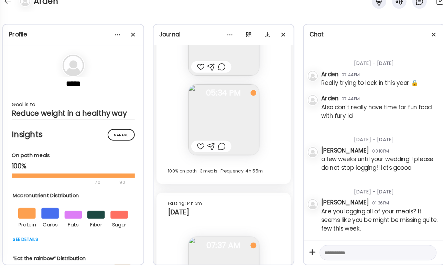
click at [216, 148] on div at bounding box center [219, 152] width 7 height 8
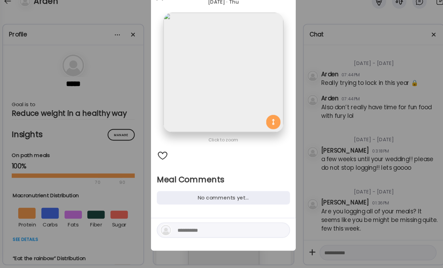
click at [203, 228] on textarea at bounding box center [224, 232] width 93 height 8
type textarea "*"
type textarea "**********"
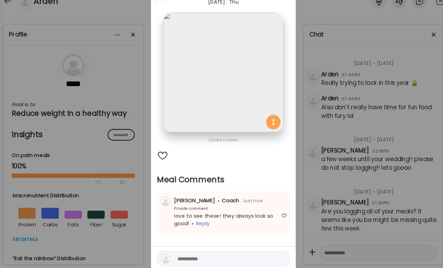
click at [322, 167] on div "Ate Coach Dashboard Wahoo! It’s official Take a moment to set up your Coach Pro…" at bounding box center [221, 134] width 443 height 268
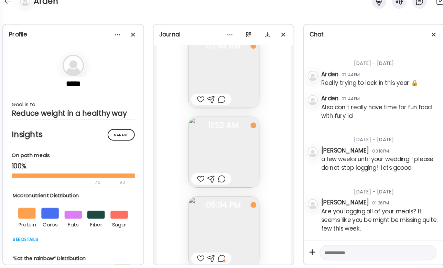
scroll to position [7897, 0]
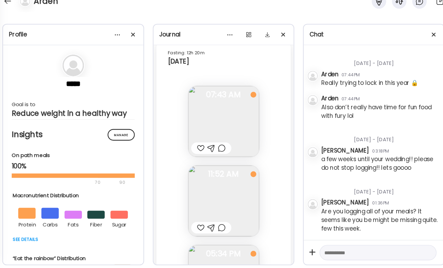
click at [216, 150] on div at bounding box center [219, 154] width 7 height 8
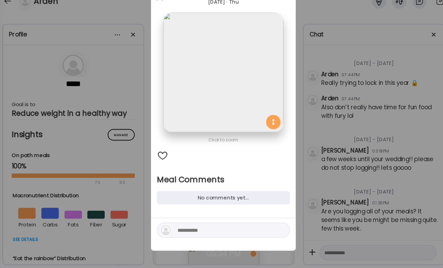
click at [201, 228] on textarea at bounding box center [224, 232] width 93 height 8
type textarea "**********"
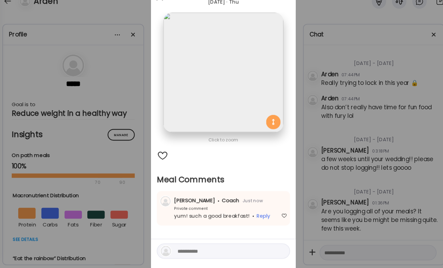
click at [334, 150] on div "Ate Coach Dashboard Wahoo! It’s official Take a moment to set up your Coach Pro…" at bounding box center [221, 134] width 443 height 268
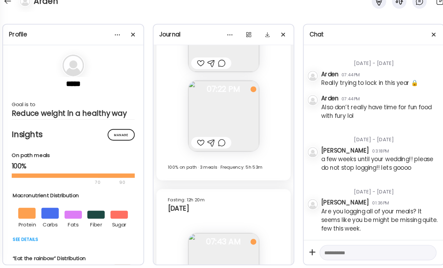
scroll to position [7744, 0]
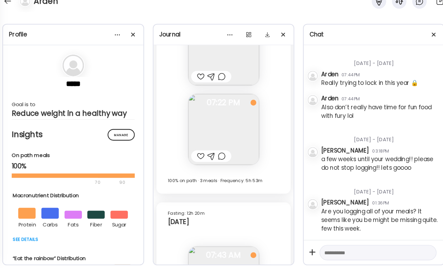
click at [216, 158] on div at bounding box center [219, 162] width 7 height 8
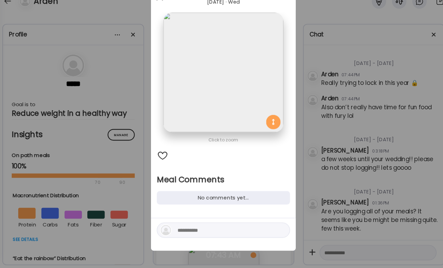
click at [186, 228] on textarea at bounding box center [224, 232] width 93 height 8
type textarea "**********"
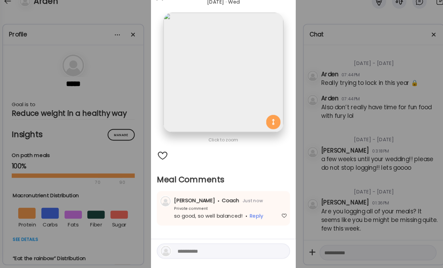
click at [78, 59] on div "Ate Coach Dashboard Wahoo! It’s official Take a moment to set up your Coach Pro…" at bounding box center [221, 134] width 443 height 268
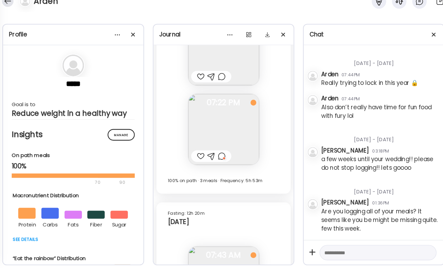
click at [11, 9] on div at bounding box center [16, 14] width 11 height 11
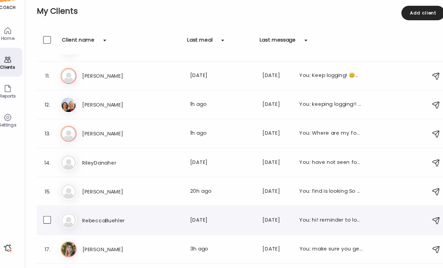
click at [136, 220] on div "16. Re RebeccaBuehler Last meal: [DATE] Last message: [DATE] You: hi! reminder …" at bounding box center [238, 223] width 388 height 28
click at [106, 133] on div "Ka [PERSON_NAME] Last meal: 1h ago Last message: [DATE] You: Where are my food …" at bounding box center [239, 140] width 345 height 15
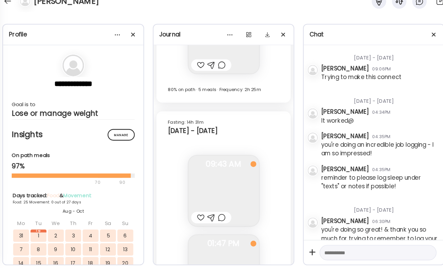
scroll to position [9850, 0]
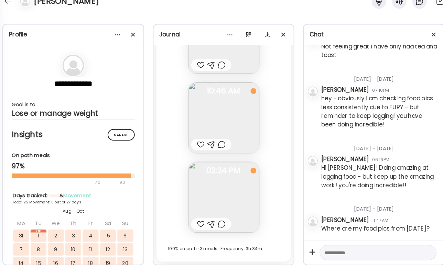
drag, startPoint x: 188, startPoint y: 215, endPoint x: 210, endPoint y: 218, distance: 22.2
click at [196, 222] on div at bounding box center [199, 226] width 7 height 8
click at [216, 222] on div at bounding box center [219, 226] width 7 height 8
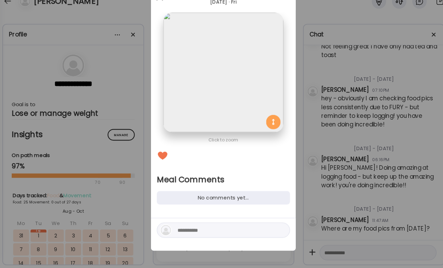
click at [202, 228] on textarea at bounding box center [224, 232] width 93 height 8
type textarea "**********"
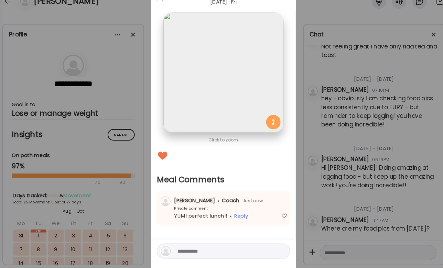
click at [366, 138] on div "Ate Coach Dashboard Wahoo! It’s official Take a moment to set up your Coach Pro…" at bounding box center [221, 134] width 443 height 268
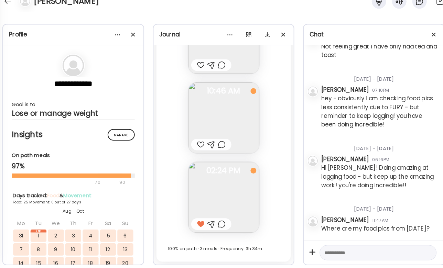
click at [216, 147] on div at bounding box center [219, 151] width 7 height 8
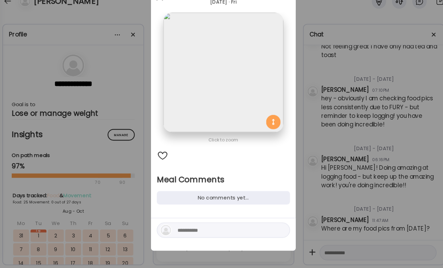
click at [193, 228] on textarea at bounding box center [224, 232] width 93 height 8
type textarea "********"
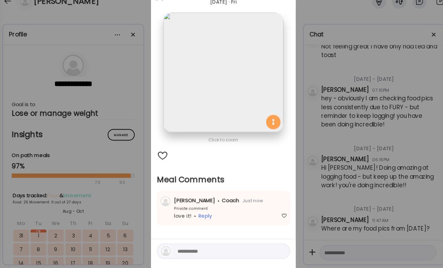
click at [388, 127] on div "Ate Coach Dashboard Wahoo! It’s official Take a moment to set up your Coach Pro…" at bounding box center [221, 134] width 443 height 268
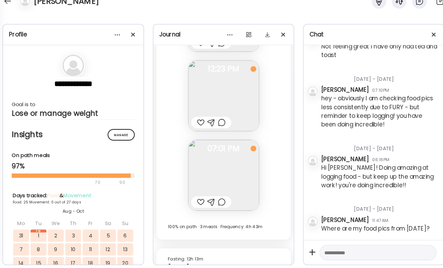
scroll to position [9574, 0]
click at [216, 202] on div at bounding box center [219, 206] width 7 height 8
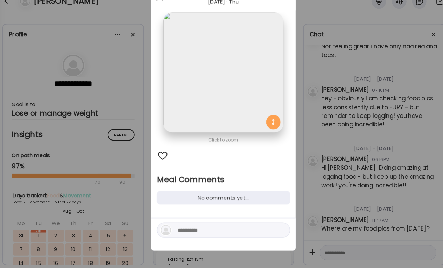
click at [206, 225] on div at bounding box center [221, 232] width 127 height 14
click at [206, 228] on textarea at bounding box center [224, 232] width 93 height 8
type textarea "**********"
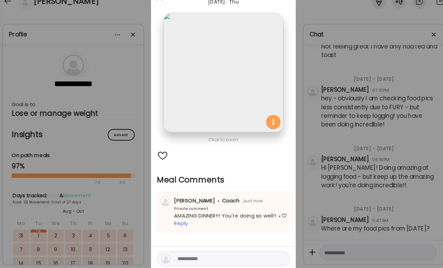
click at [158, 156] on div at bounding box center [163, 161] width 11 height 11
click at [318, 152] on div "Ate Coach Dashboard Wahoo! It’s official Take a moment to set up your Coach Pro…" at bounding box center [221, 134] width 443 height 268
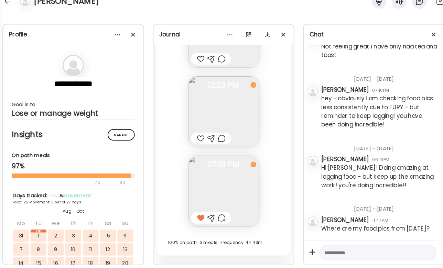
scroll to position [9558, 0]
click at [196, 142] on div at bounding box center [199, 146] width 7 height 8
click at [216, 142] on div at bounding box center [219, 146] width 7 height 8
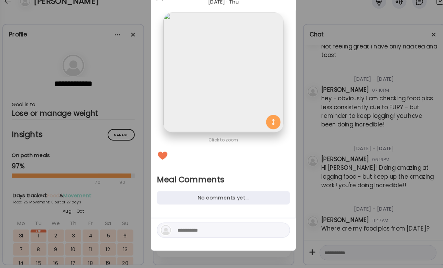
click at [190, 228] on textarea at bounding box center [224, 232] width 93 height 8
type textarea "*"
type textarea "**********"
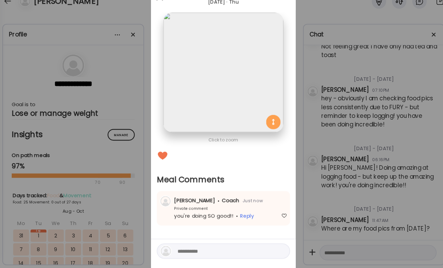
click at [305, 155] on div "Ate Coach Dashboard Wahoo! It’s official Take a moment to set up your Coach Pro…" at bounding box center [221, 134] width 443 height 268
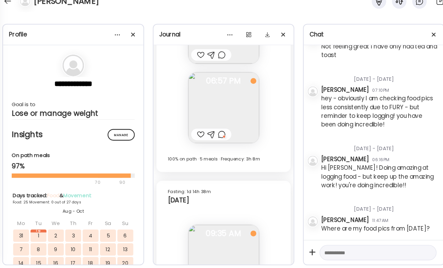
scroll to position [9340, 0]
click at [213, 138] on div at bounding box center [210, 143] width 38 height 11
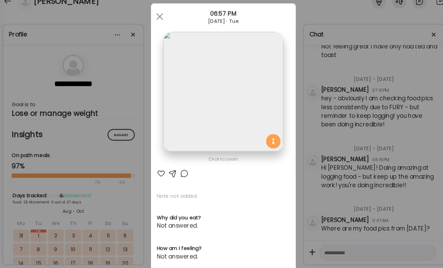
scroll to position [0, 0]
click at [342, 96] on div "Ate Coach Dashboard Wahoo! It’s official Take a moment to set up your Coach Pro…" at bounding box center [221, 134] width 443 height 268
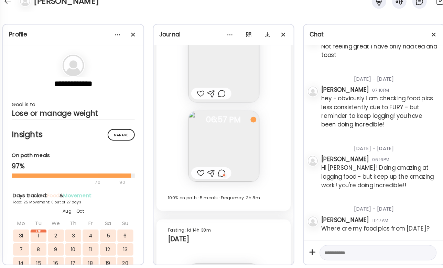
scroll to position [9306, 0]
click at [208, 131] on img at bounding box center [221, 151] width 67 height 67
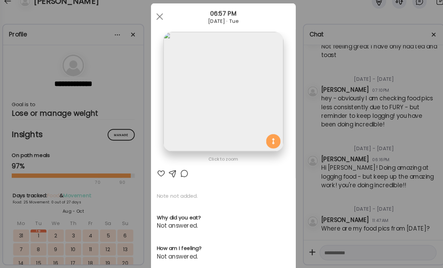
click at [158, 174] on div at bounding box center [162, 178] width 8 height 8
click at [319, 134] on div "Ate Coach Dashboard Wahoo! It’s official Take a moment to set up your Coach Pro…" at bounding box center [221, 134] width 443 height 268
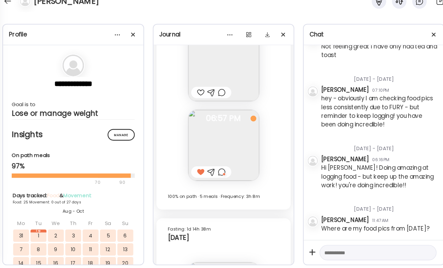
click at [216, 173] on div at bounding box center [219, 177] width 7 height 8
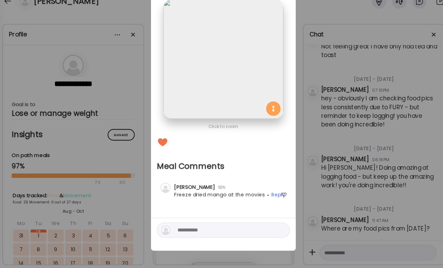
scroll to position [31, 0]
click at [225, 228] on textarea at bounding box center [224, 232] width 93 height 8
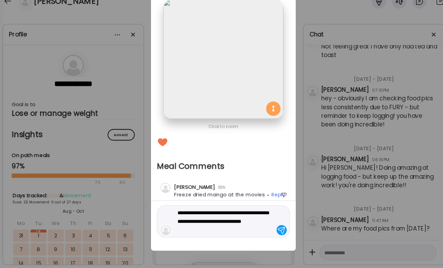
type textarea "**********"
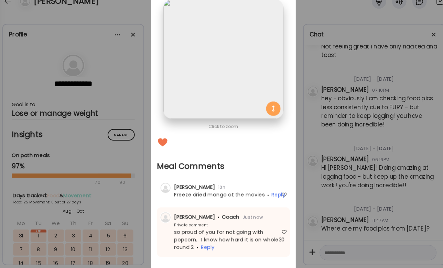
click at [344, 150] on div "Ate Coach Dashboard Wahoo! It’s official Take a moment to set up your Coach Pro…" at bounding box center [221, 134] width 443 height 268
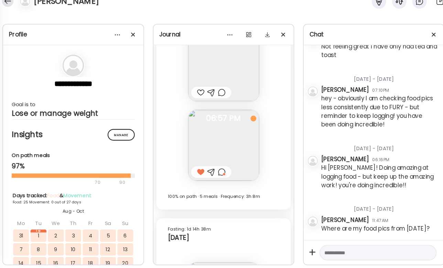
click at [11, 9] on div at bounding box center [16, 14] width 11 height 11
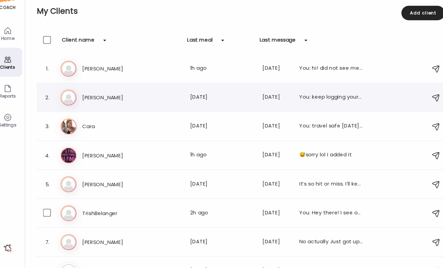
scroll to position [0, 0]
click at [191, 74] on div "Last meal: 1h ago" at bounding box center [220, 78] width 61 height 8
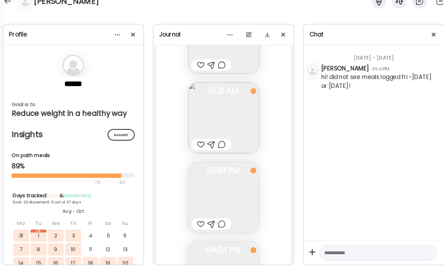
scroll to position [12000, 0]
click at [196, 222] on div at bounding box center [199, 226] width 7 height 8
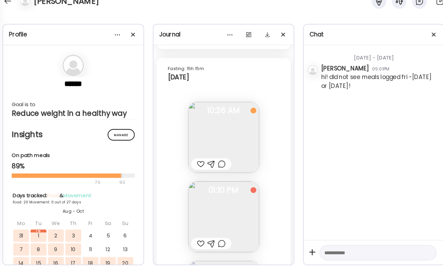
scroll to position [11899, 0]
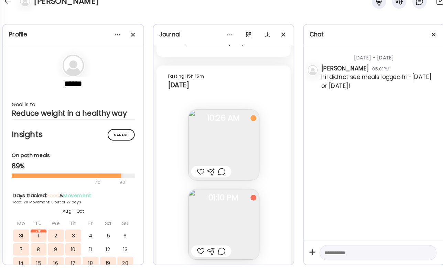
click at [196, 172] on div at bounding box center [199, 176] width 7 height 8
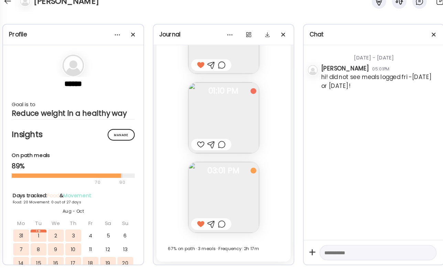
scroll to position [12000, 0]
click at [213, 221] on div at bounding box center [210, 226] width 38 height 11
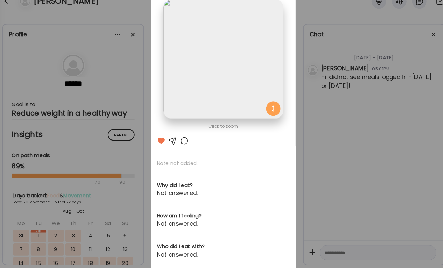
click at [180, 143] on div at bounding box center [184, 147] width 8 height 8
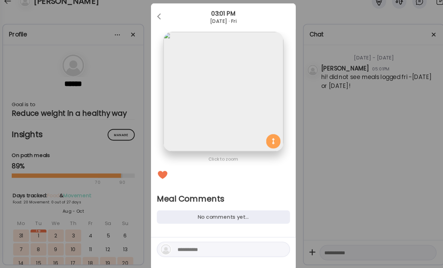
scroll to position [0, 0]
click at [201, 244] on div at bounding box center [221, 250] width 127 height 14
click at [206, 246] on textarea at bounding box center [224, 250] width 93 height 8
click at [154, 22] on div at bounding box center [161, 29] width 14 height 14
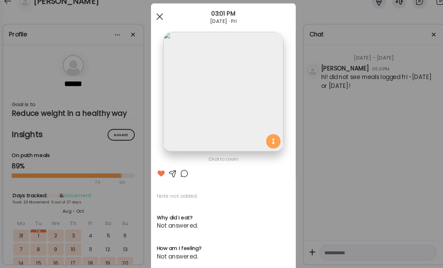
click at [154, 22] on div at bounding box center [161, 29] width 14 height 14
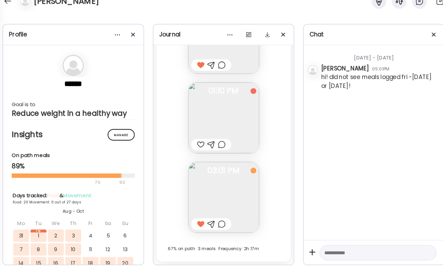
scroll to position [11943, 0]
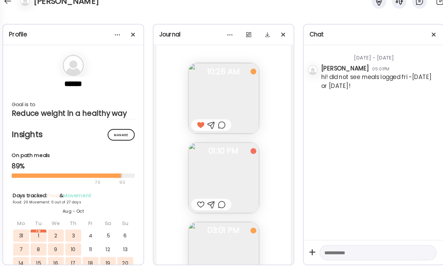
click at [216, 204] on div at bounding box center [219, 208] width 7 height 8
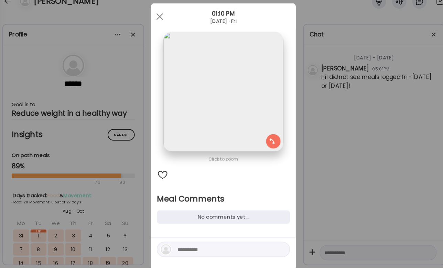
click at [178, 246] on textarea at bounding box center [224, 250] width 93 height 8
click at [154, 22] on div at bounding box center [161, 29] width 14 height 14
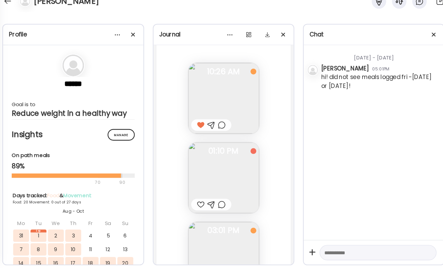
scroll to position [11924, 0]
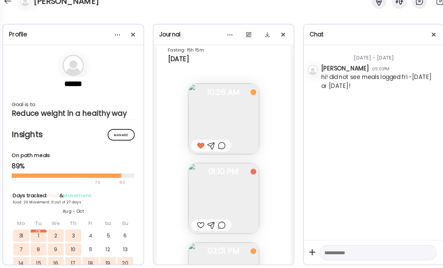
click at [216, 148] on div at bounding box center [219, 152] width 7 height 8
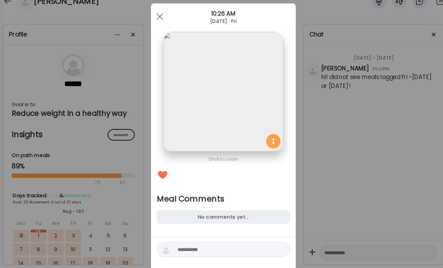
click at [192, 246] on textarea at bounding box center [224, 250] width 93 height 8
type textarea "**********"
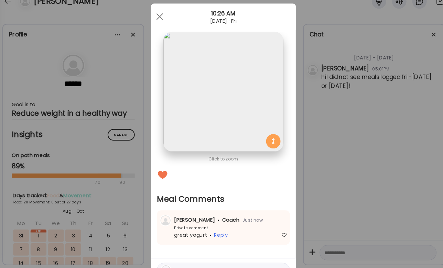
click at [307, 164] on div "Ate Coach Dashboard Wahoo! It’s official Take a moment to set up your Coach Pro…" at bounding box center [221, 134] width 443 height 268
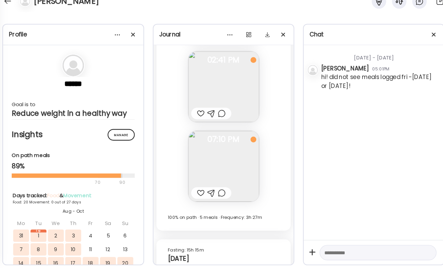
scroll to position [11716, 0]
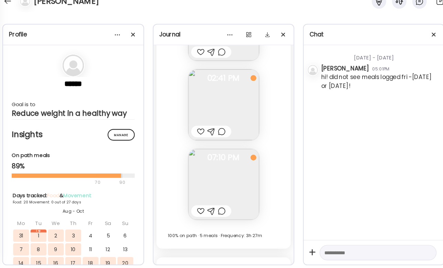
click at [216, 210] on div at bounding box center [219, 214] width 7 height 8
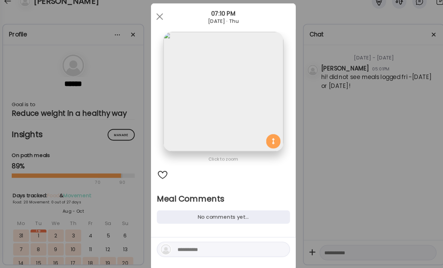
click at [192, 246] on textarea at bounding box center [224, 250] width 93 height 8
type textarea "**********"
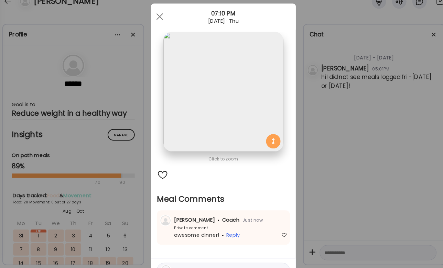
click at [349, 160] on div "Ate Coach Dashboard Wahoo! It’s official Take a moment to set up your Coach Pro…" at bounding box center [221, 134] width 443 height 268
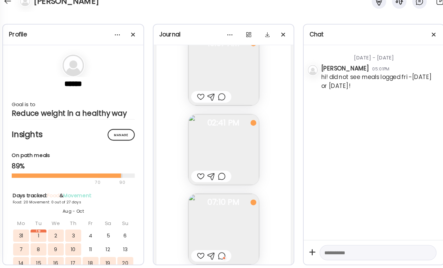
scroll to position [11671, 0]
click at [216, 179] on div at bounding box center [219, 183] width 7 height 8
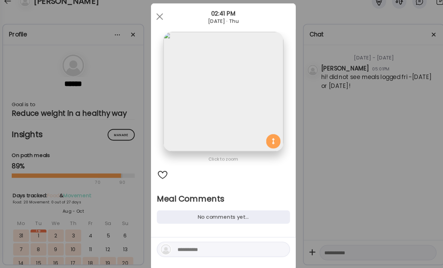
click at [158, 174] on div at bounding box center [163, 179] width 11 height 11
click at [189, 244] on div at bounding box center [221, 250] width 127 height 14
click at [194, 246] on textarea at bounding box center [224, 250] width 93 height 8
type textarea "**********"
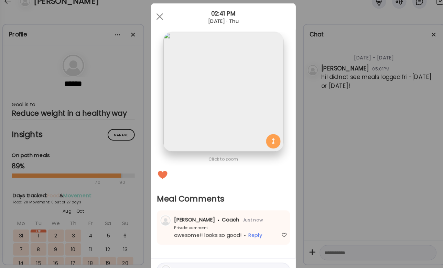
click at [339, 175] on div "Ate Coach Dashboard Wahoo! It’s official Take a moment to set up your Coach Pro…" at bounding box center [221, 134] width 443 height 268
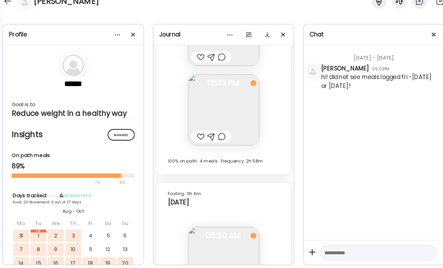
scroll to position [11337, 0]
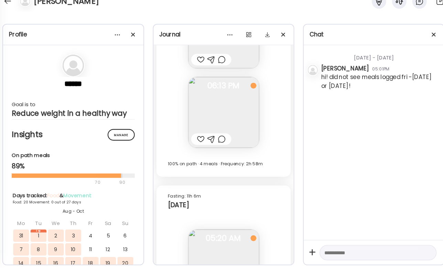
click at [196, 141] on div at bounding box center [199, 145] width 7 height 8
click at [216, 141] on div at bounding box center [219, 145] width 7 height 8
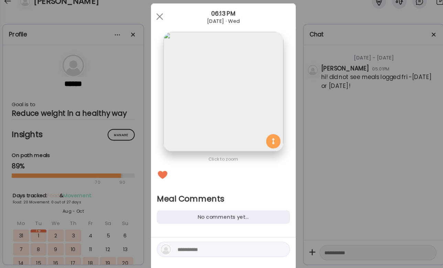
click at [197, 246] on div at bounding box center [222, 254] width 138 height 31
click at [198, 246] on textarea at bounding box center [224, 250] width 93 height 8
drag, startPoint x: 204, startPoint y: 240, endPoint x: 156, endPoint y: 228, distance: 50.0
click at [156, 239] on div "**********" at bounding box center [222, 254] width 138 height 31
type textarea "********"
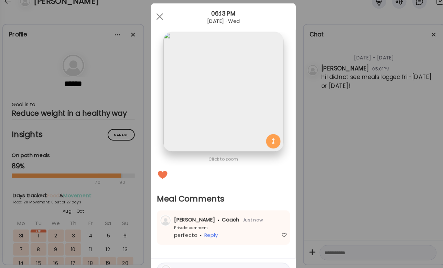
click at [345, 160] on div "Ate Coach Dashboard Wahoo! It’s official Take a moment to set up your Coach Pro…" at bounding box center [221, 134] width 443 height 268
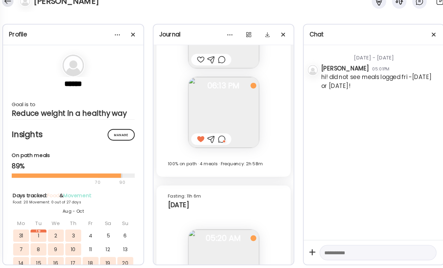
click at [11, 9] on div at bounding box center [16, 14] width 11 height 11
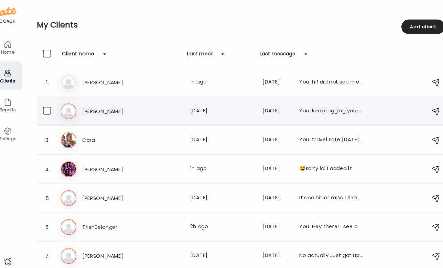
scroll to position [0, 0]
click at [125, 217] on h3 "TrishBelanger" at bounding box center [117, 216] width 61 height 8
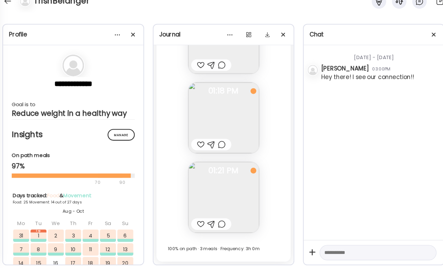
click at [196, 222] on div at bounding box center [199, 226] width 7 height 8
click at [216, 222] on div at bounding box center [219, 226] width 7 height 8
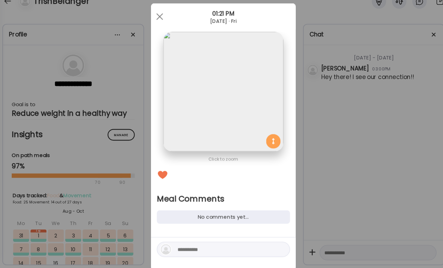
click at [332, 134] on div "Ate Coach Dashboard Wahoo! It’s official Take a moment to set up your Coach Pro…" at bounding box center [221, 134] width 443 height 268
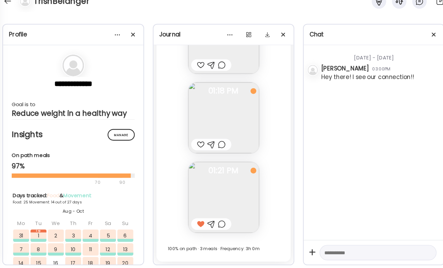
click at [216, 147] on div at bounding box center [219, 151] width 7 height 8
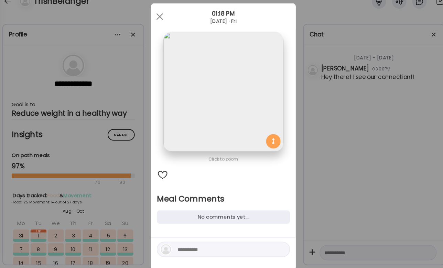
click at [223, 99] on img at bounding box center [221, 100] width 114 height 114
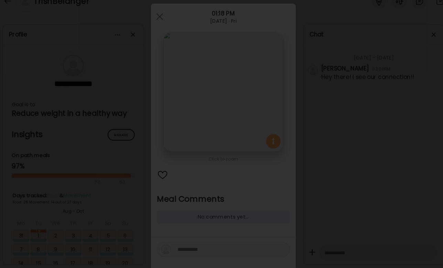
click at [359, 113] on div at bounding box center [222, 134] width 432 height 257
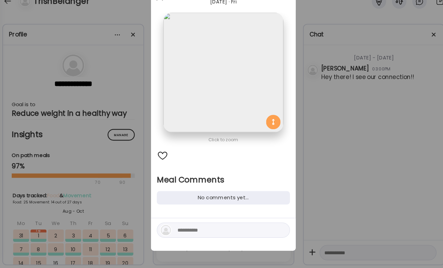
scroll to position [18, 0]
click at [206, 228] on textarea at bounding box center [224, 232] width 93 height 8
type textarea "**********"
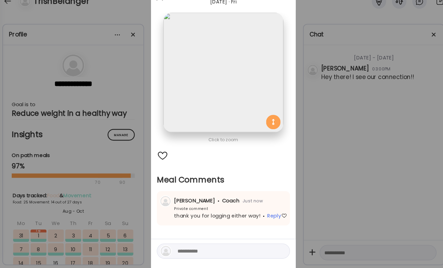
click at [316, 158] on div "Ate Coach Dashboard Wahoo! It’s official Take a moment to set up your Coach Pro…" at bounding box center [221, 134] width 443 height 268
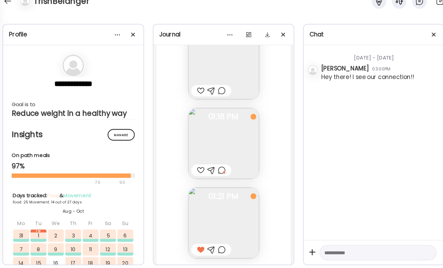
scroll to position [15030, 0]
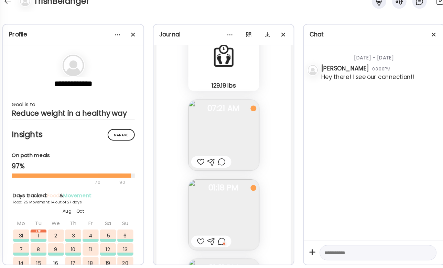
click at [216, 163] on div at bounding box center [219, 167] width 7 height 8
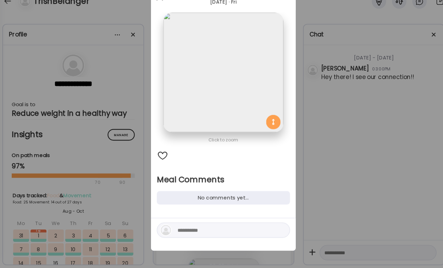
click at [198, 228] on textarea at bounding box center [224, 232] width 93 height 8
type textarea "**********"
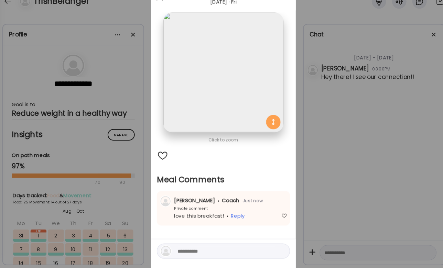
click at [382, 135] on div "Ate Coach Dashboard Wahoo! It’s official Take a moment to set up your Coach Pro…" at bounding box center [221, 134] width 443 height 268
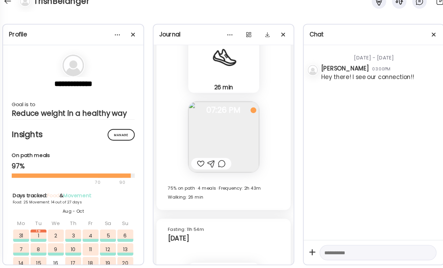
scroll to position [14796, 0]
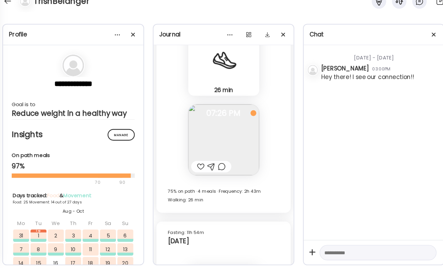
click at [216, 168] on div at bounding box center [219, 172] width 7 height 8
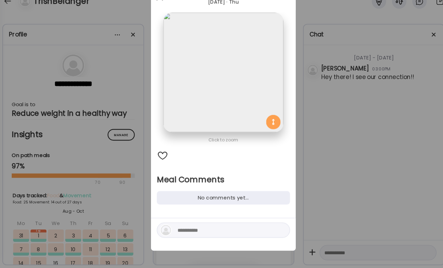
click at [195, 228] on textarea at bounding box center [224, 232] width 93 height 8
type textarea "**********"
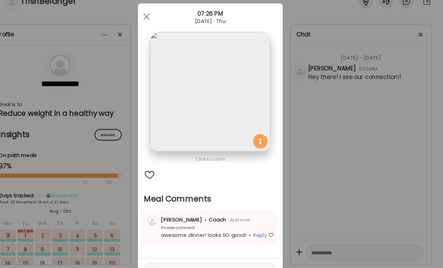
scroll to position [0, 0]
click at [298, 194] on div "Ate Coach Dashboard Wahoo! It’s official Take a moment to set up your Coach Pro…" at bounding box center [221, 134] width 443 height 268
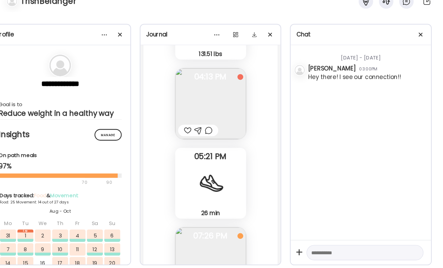
scroll to position [14645, 0]
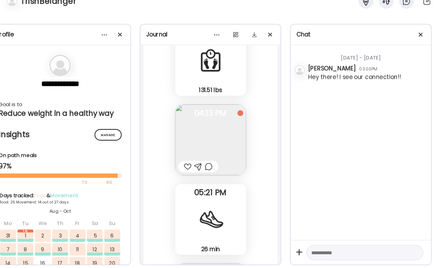
click at [216, 168] on div at bounding box center [219, 172] width 7 height 8
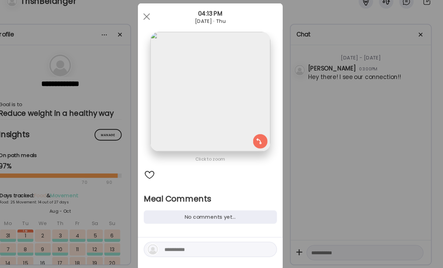
click at [186, 243] on div at bounding box center [221, 250] width 127 height 14
click at [186, 246] on textarea at bounding box center [224, 250] width 93 height 8
type textarea "***"
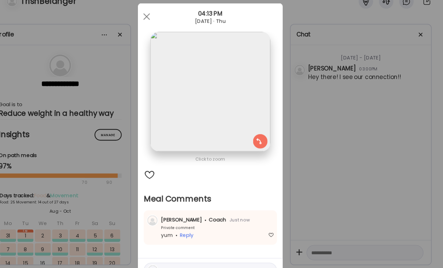
click at [360, 90] on div "Ate Coach Dashboard Wahoo! It’s official Take a moment to set up your Coach Pro…" at bounding box center [221, 134] width 443 height 268
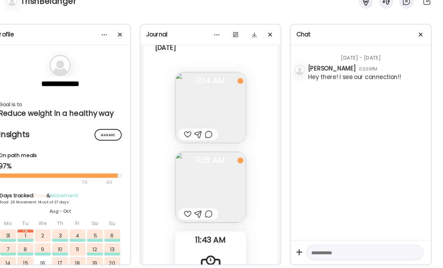
scroll to position [14445, 0]
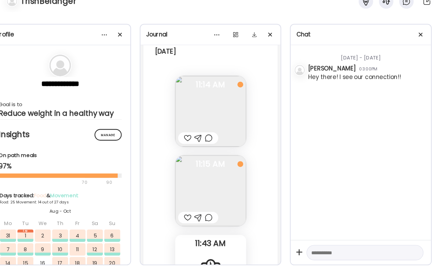
click at [196, 140] on div at bounding box center [199, 144] width 7 height 8
click at [216, 140] on div at bounding box center [219, 144] width 7 height 8
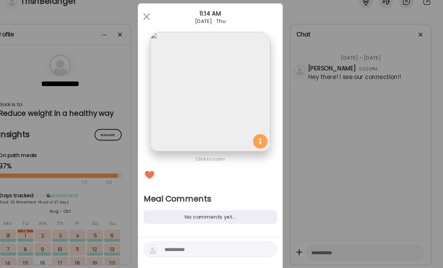
click at [178, 246] on textarea at bounding box center [224, 250] width 93 height 8
type textarea "**********"
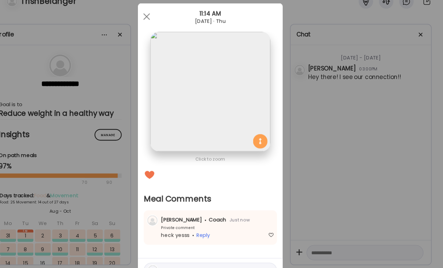
click at [317, 168] on div "Ate Coach Dashboard Wahoo! It’s official Take a moment to set up your Coach Pro…" at bounding box center [221, 134] width 443 height 268
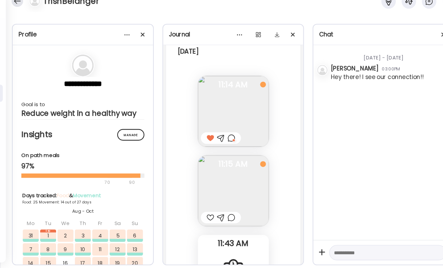
click at [13, 9] on div at bounding box center [16, 14] width 11 height 11
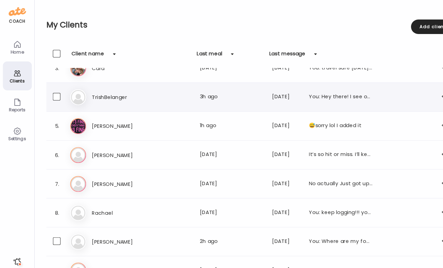
scroll to position [69, 0]
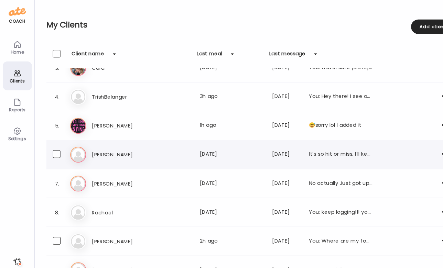
click at [146, 150] on h3 "[PERSON_NAME]" at bounding box center [117, 147] width 61 height 8
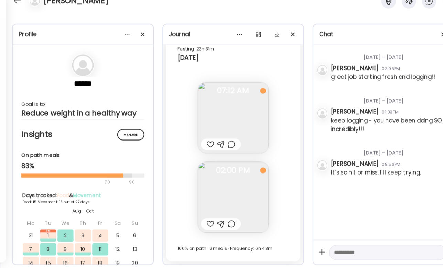
scroll to position [0, 0]
click at [200, 222] on div at bounding box center [199, 226] width 7 height 8
click at [221, 222] on div at bounding box center [219, 226] width 7 height 8
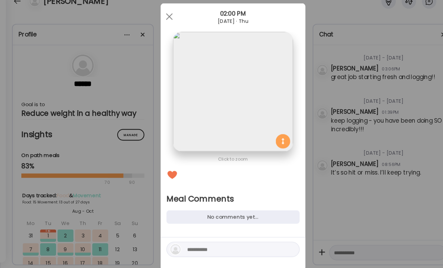
click at [184, 246] on textarea at bounding box center [224, 250] width 93 height 8
type textarea "**********"
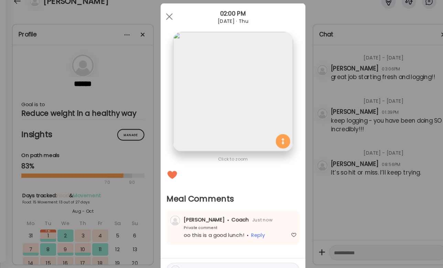
click at [349, 192] on div "Ate Coach Dashboard Wahoo! It’s official Take a moment to set up your Coach Pro…" at bounding box center [221, 134] width 443 height 268
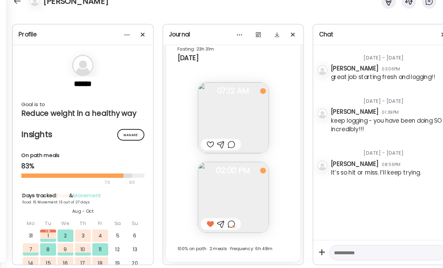
click at [221, 147] on div at bounding box center [219, 151] width 7 height 8
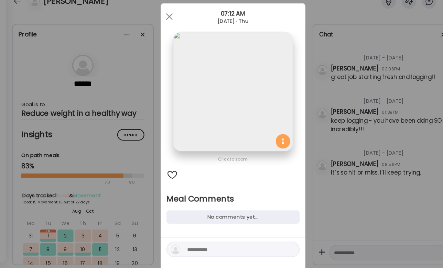
click at [195, 246] on textarea at bounding box center [224, 250] width 93 height 8
type textarea "*"
type textarea "**********"
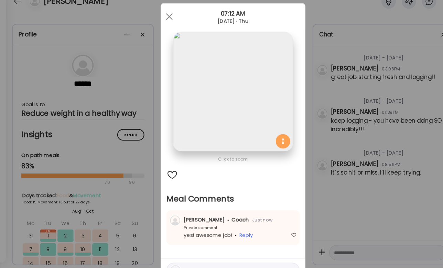
click at [329, 175] on div "Ate Coach Dashboard Wahoo! It’s official Take a moment to set up your Coach Pro…" at bounding box center [221, 134] width 443 height 268
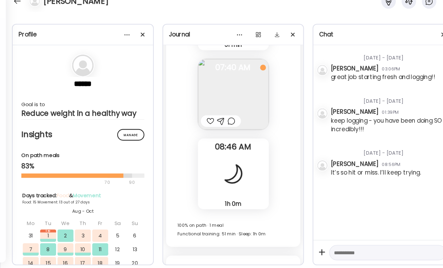
scroll to position [7774, 0]
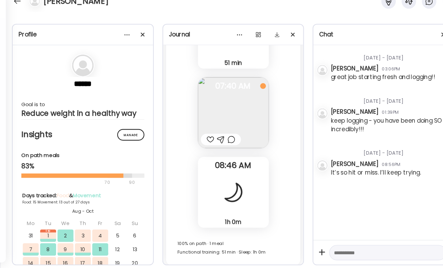
click at [220, 142] on div at bounding box center [219, 146] width 7 height 8
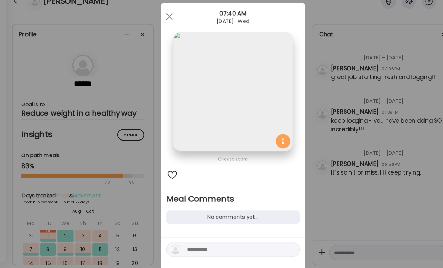
click at [185, 246] on textarea at bounding box center [224, 250] width 93 height 8
type textarea "**********"
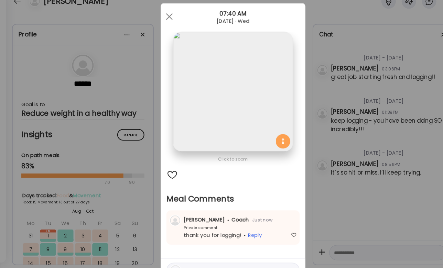
click at [352, 145] on div "Ate Coach Dashboard Wahoo! It’s official Take a moment to set up your Coach Pro…" at bounding box center [221, 134] width 443 height 268
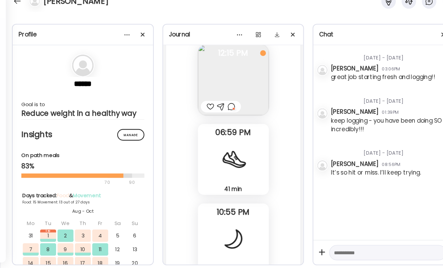
scroll to position [7425, 0]
click at [222, 110] on div at bounding box center [219, 114] width 7 height 8
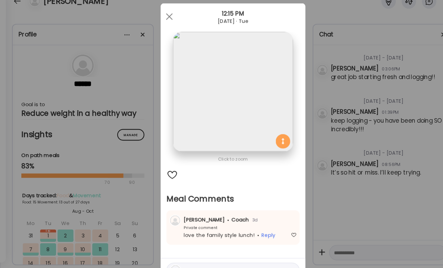
click at [20, 15] on div "Ate Coach Dashboard Wahoo! It’s official Take a moment to set up your Coach Pro…" at bounding box center [221, 134] width 443 height 268
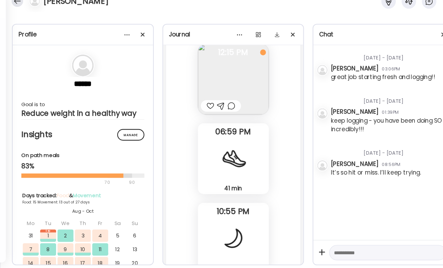
click at [16, 9] on div at bounding box center [16, 14] width 11 height 11
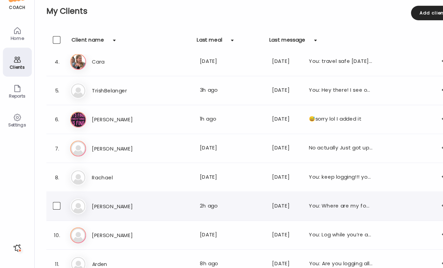
scroll to position [100, 0]
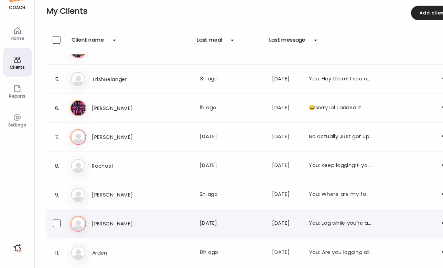
click at [128, 222] on h3 "[PERSON_NAME]" at bounding box center [117, 226] width 61 height 8
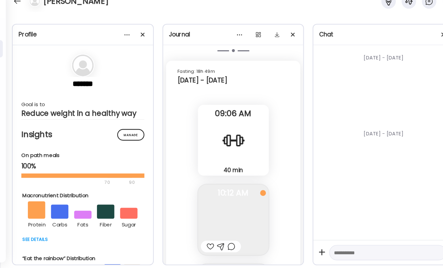
scroll to position [9752, 0]
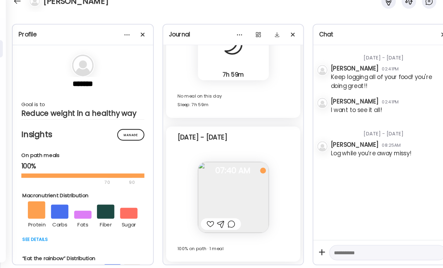
click at [197, 222] on div at bounding box center [199, 226] width 7 height 8
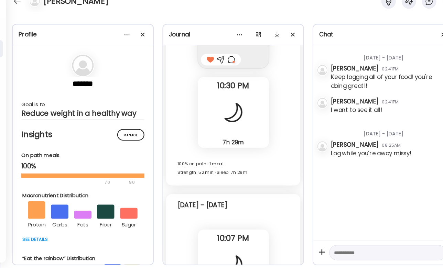
scroll to position [7498, 0]
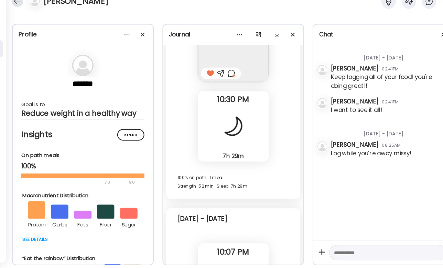
click at [12, 9] on div at bounding box center [16, 14] width 11 height 11
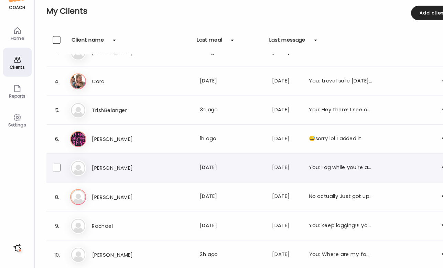
scroll to position [69, 0]
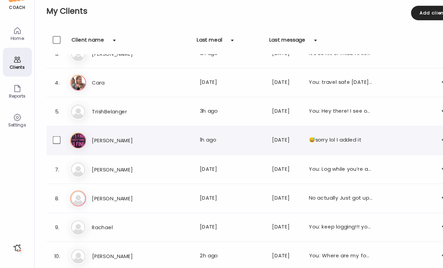
click at [179, 141] on div "El [PERSON_NAME] Last meal: 1h ago Last message: [DATE] 😅sorry lol I added it" at bounding box center [239, 146] width 345 height 15
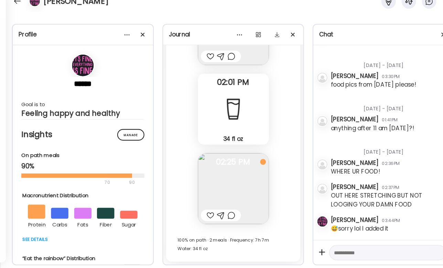
scroll to position [1131, 0]
click at [199, 214] on div at bounding box center [199, 218] width 7 height 8
click at [223, 214] on div at bounding box center [219, 218] width 7 height 8
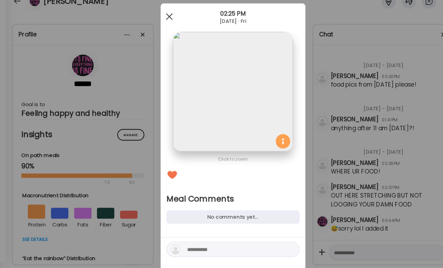
click at [161, 22] on div at bounding box center [161, 29] width 14 height 14
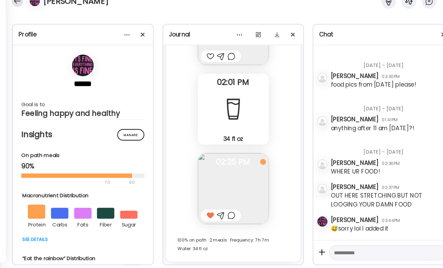
click at [17, 9] on div at bounding box center [16, 14] width 11 height 11
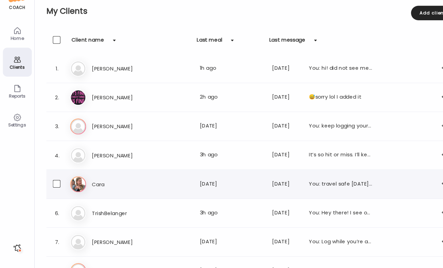
scroll to position [0, 0]
click at [103, 175] on div "5. Ca Cara Last meal: [DATE] Last message: [DATE] You: travel safe [DATE] & log…" at bounding box center [238, 189] width 388 height 28
click at [90, 181] on div "Ca Cara Last meal: [DATE] Last message: [DATE] You: travel safe [DATE] & log th…" at bounding box center [239, 188] width 345 height 15
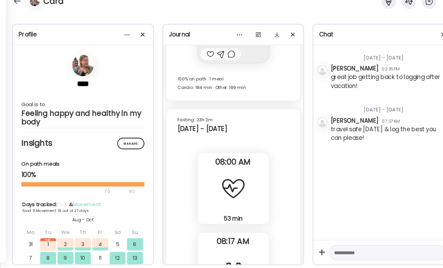
scroll to position [6458, 0]
